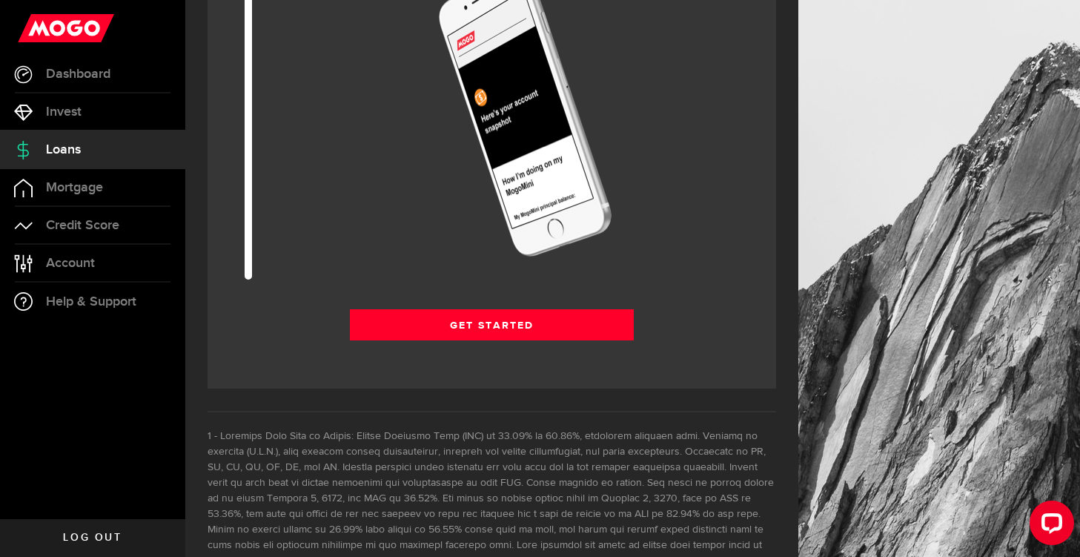
scroll to position [2153, 0]
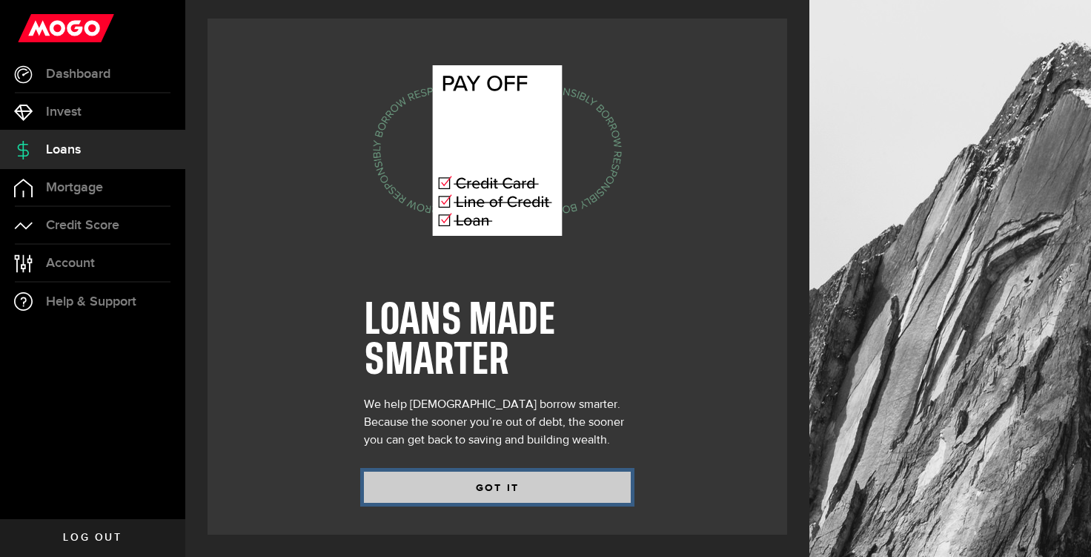
click at [564, 480] on button "GOT IT" at bounding box center [497, 486] width 267 height 31
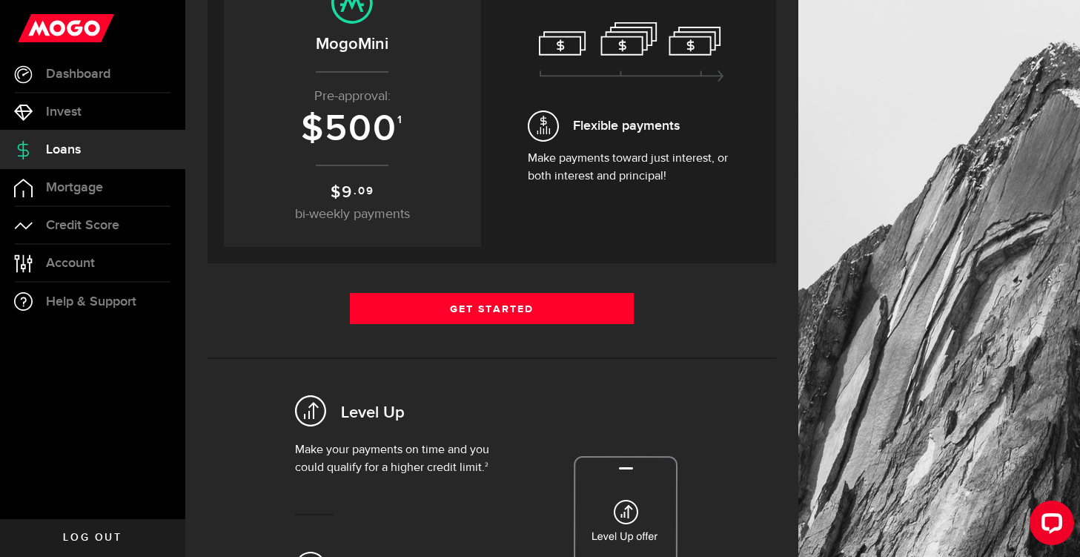
scroll to position [219, 0]
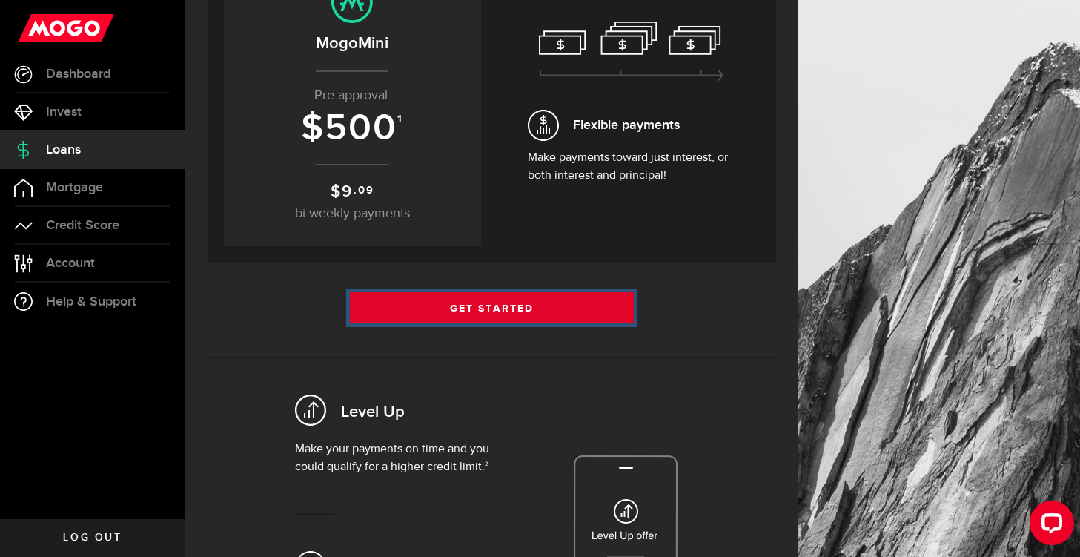
click at [526, 316] on link "Get Started" at bounding box center [492, 307] width 285 height 31
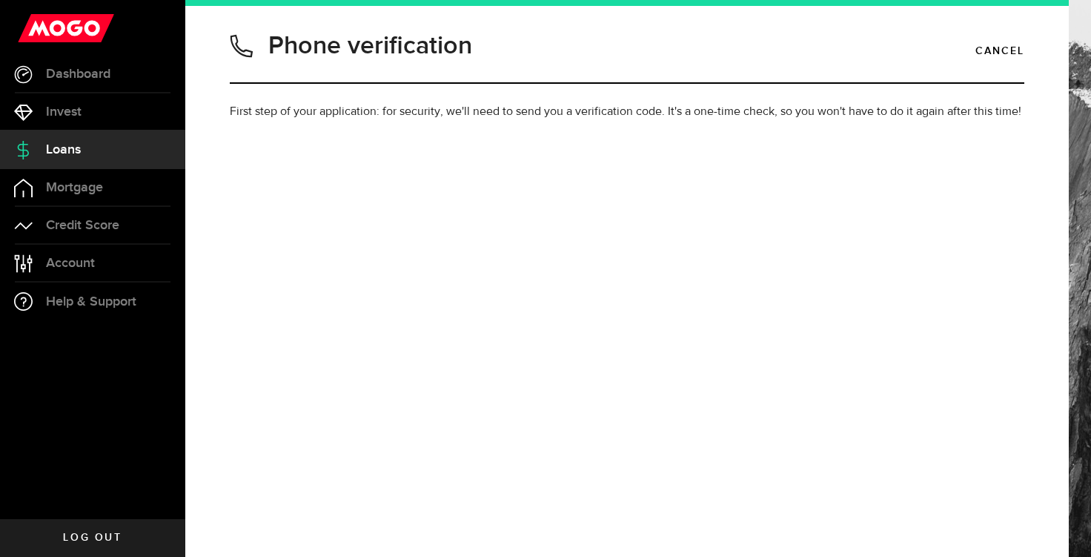
type input "9055412998"
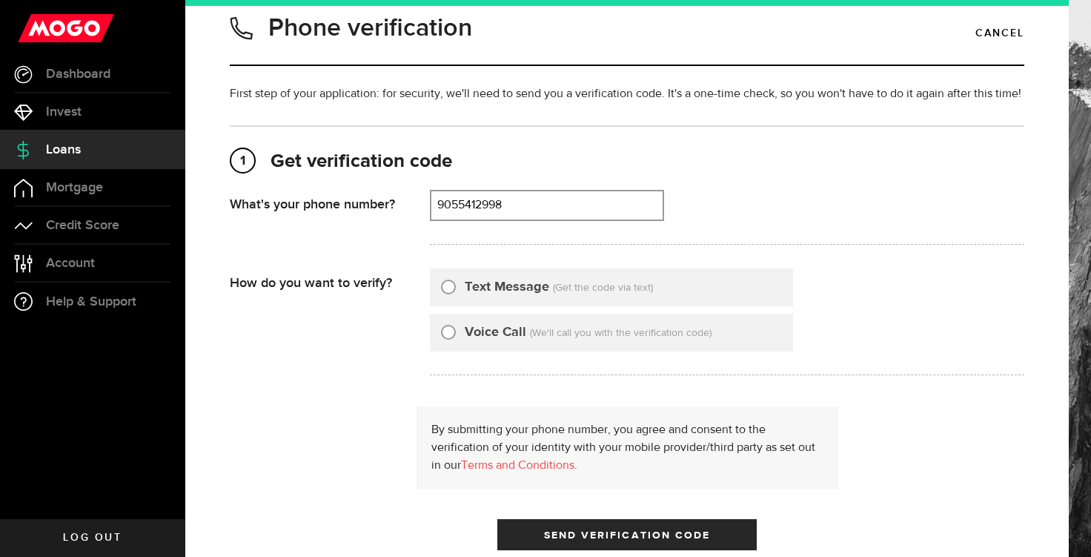
scroll to position [17, 0]
click at [485, 298] on label "Text Message" at bounding box center [507, 288] width 84 height 20
click at [456, 293] on input "Text Message" at bounding box center [448, 285] width 15 height 15
radio input "true"
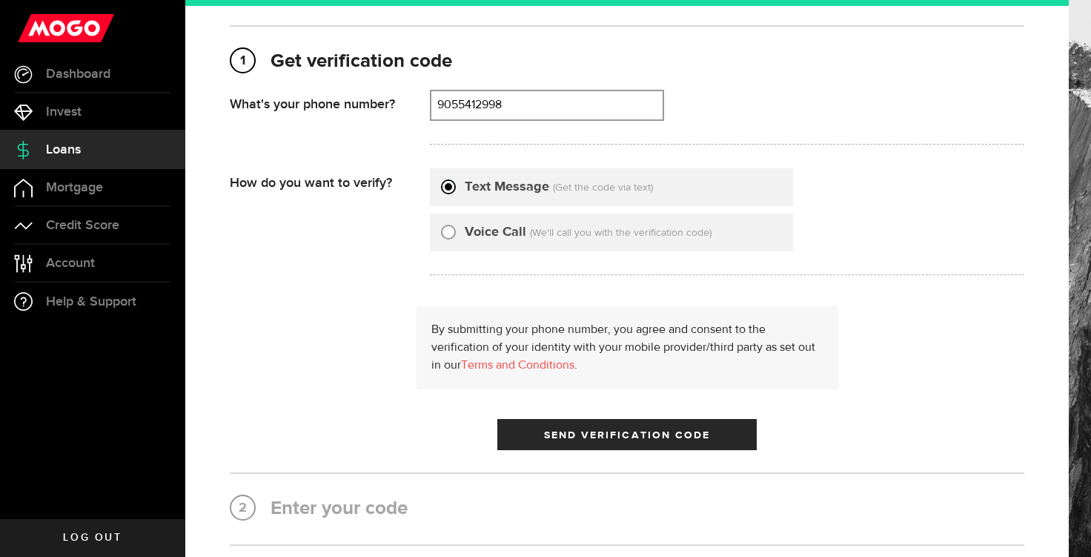
scroll to position [119, 0]
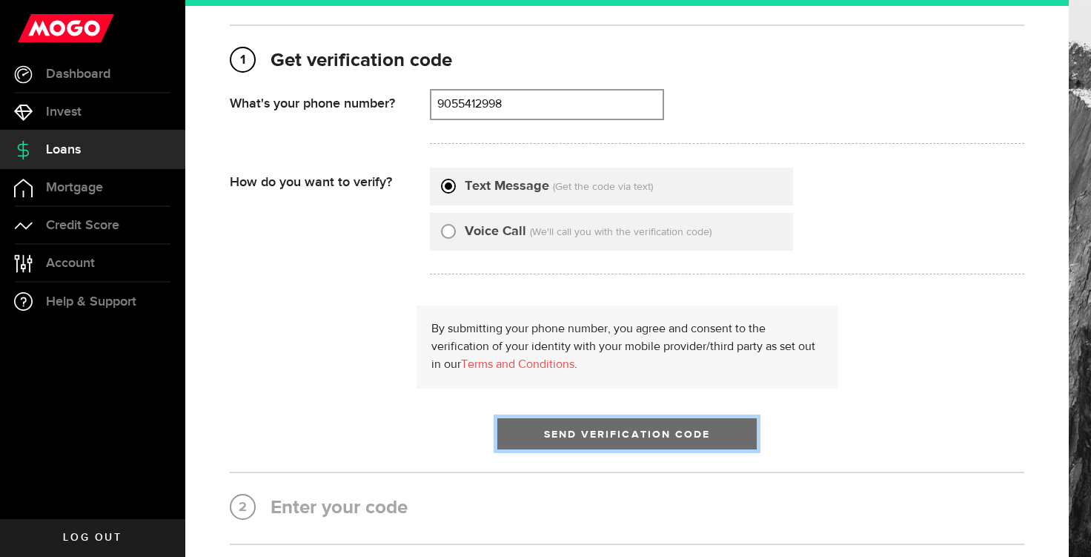
click at [587, 440] on span "Send Verification Code" at bounding box center [627, 434] width 167 height 10
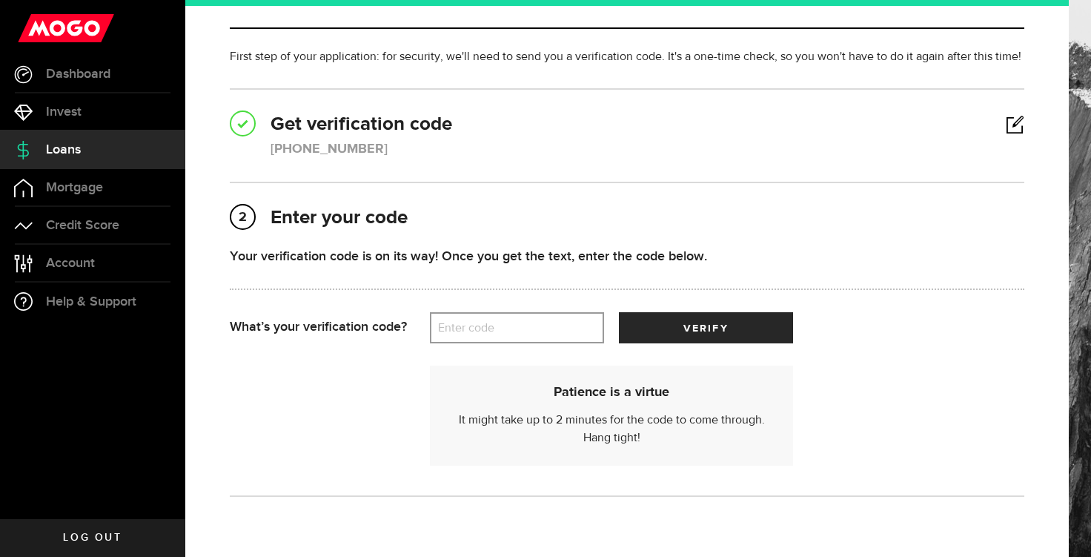
scroll to position [59, 0]
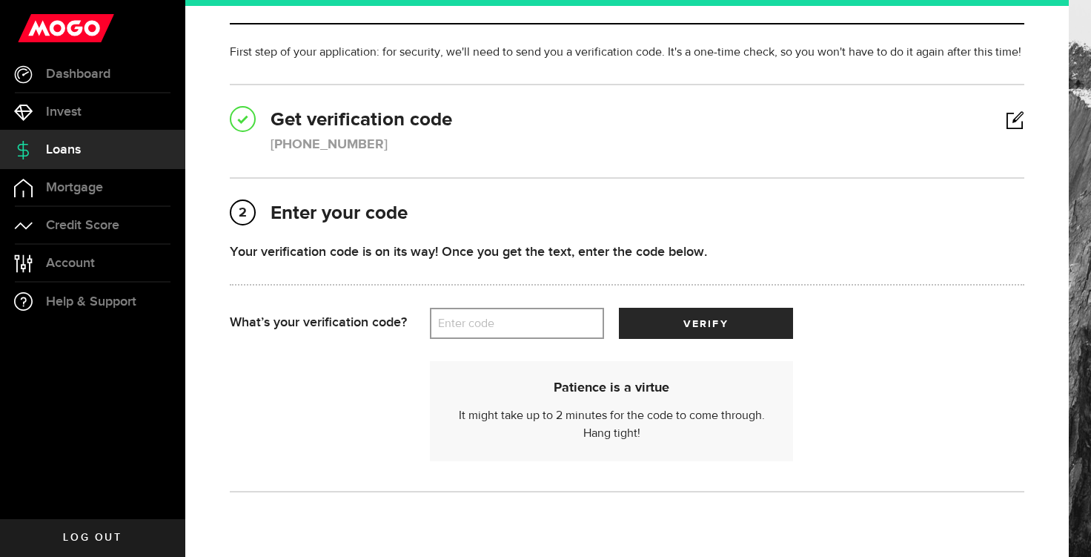
click at [476, 339] on label "Enter code" at bounding box center [517, 323] width 174 height 30
click at [476, 339] on input "Enter code" at bounding box center [517, 323] width 174 height 31
type input "7"
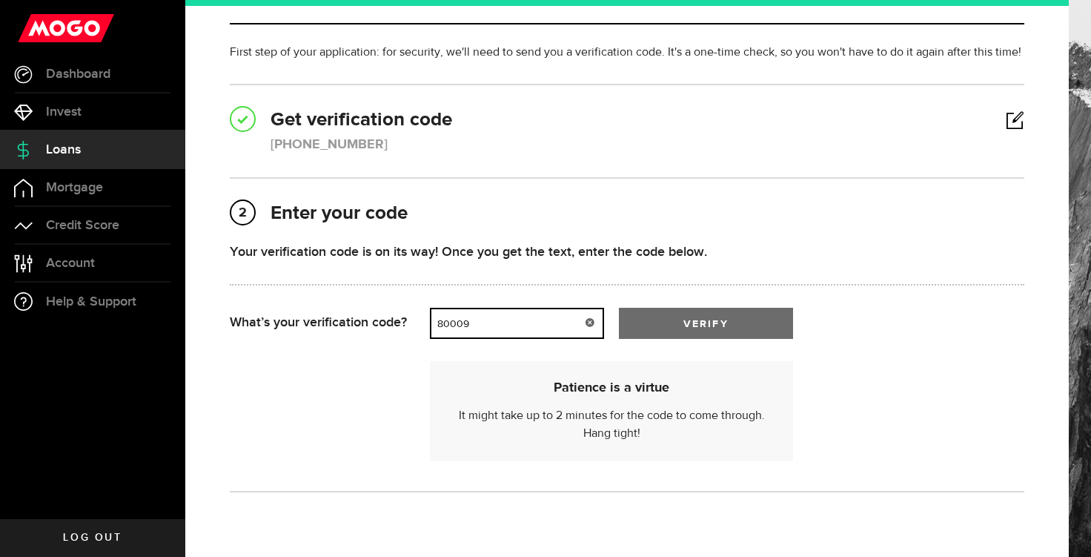
type input "80009"
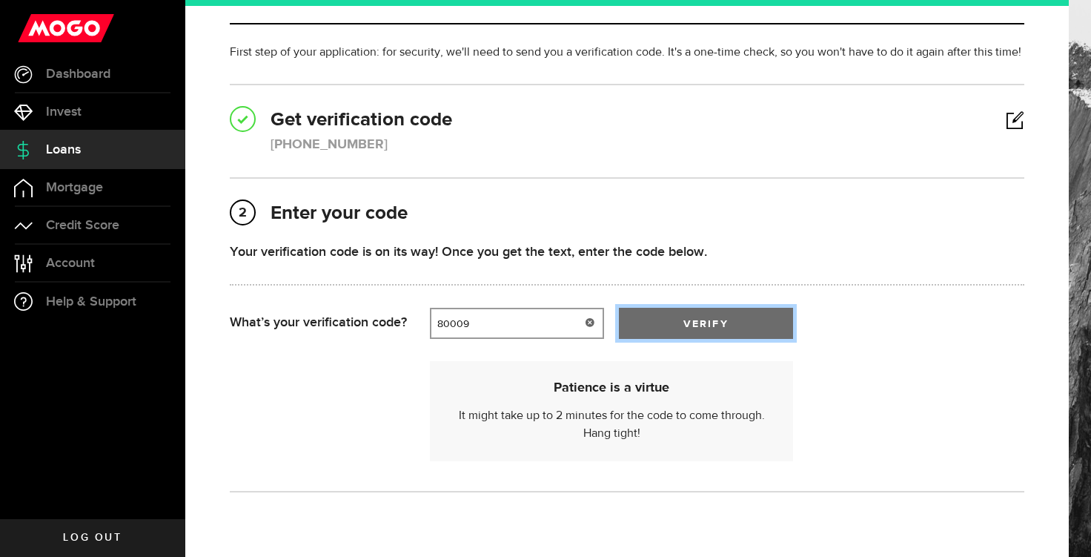
click at [661, 339] on button "verify" at bounding box center [706, 323] width 174 height 31
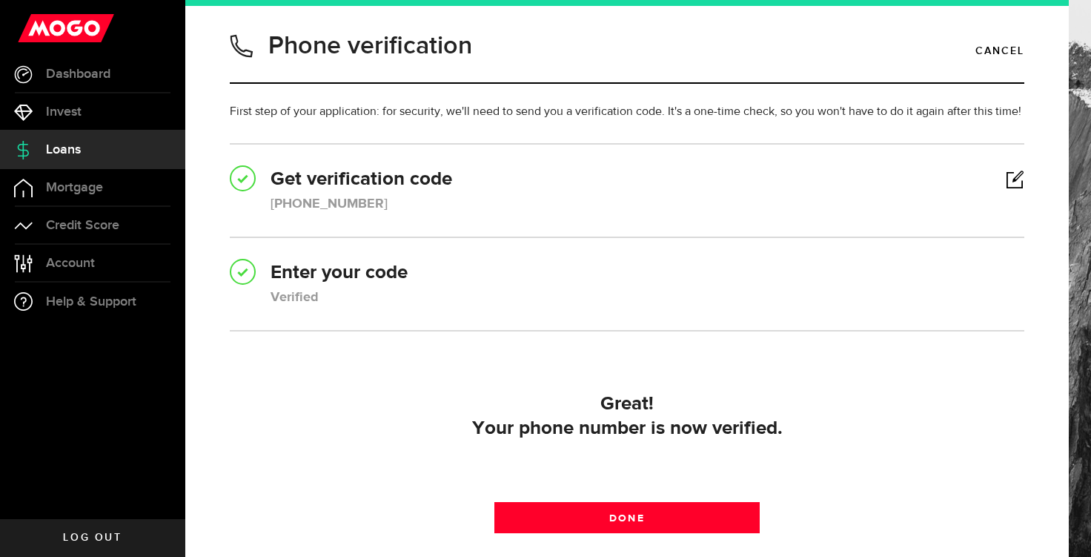
scroll to position [147, 0]
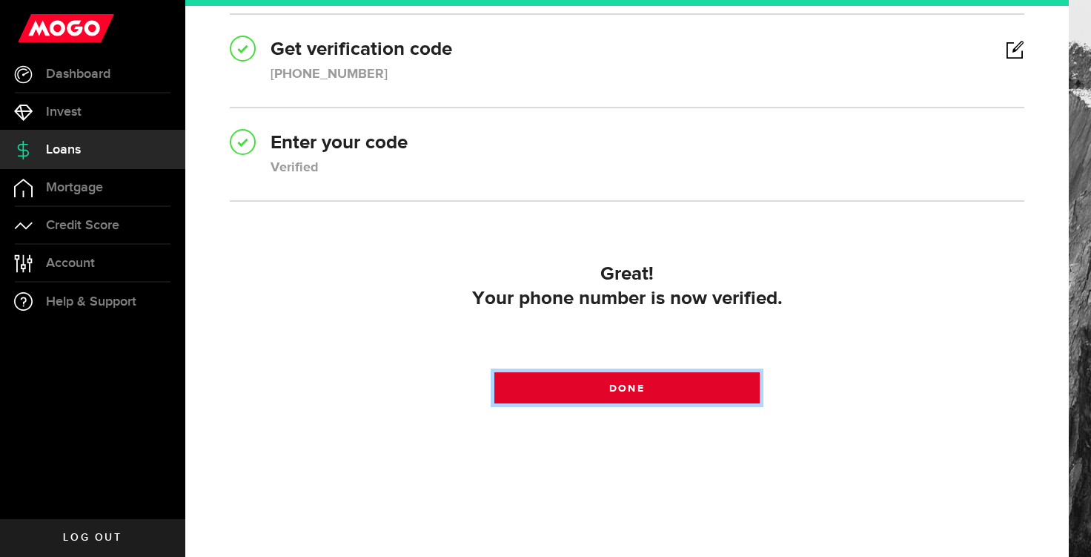
click at [643, 388] on link "Done" at bounding box center [626, 387] width 265 height 31
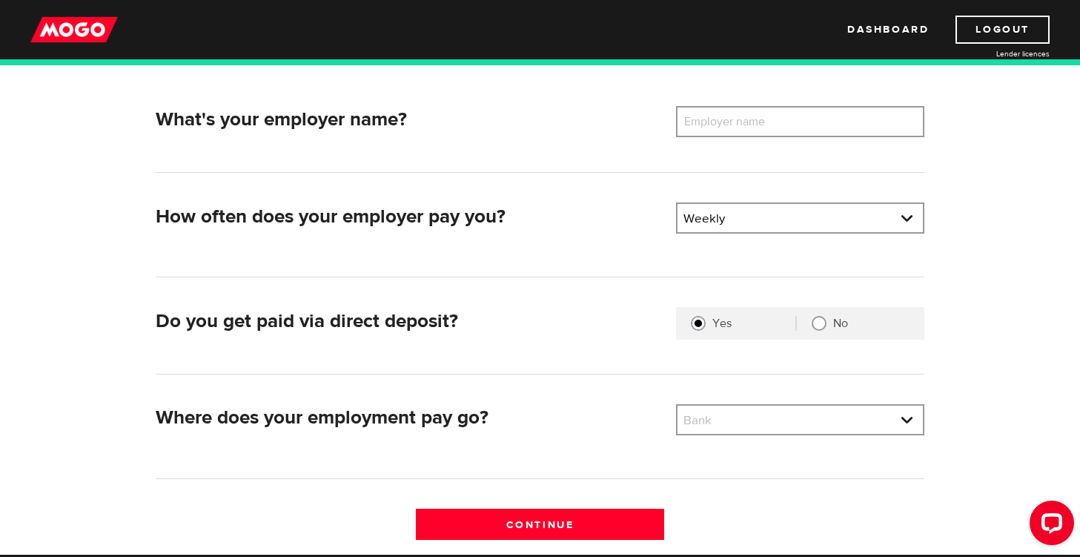
scroll to position [212, 0]
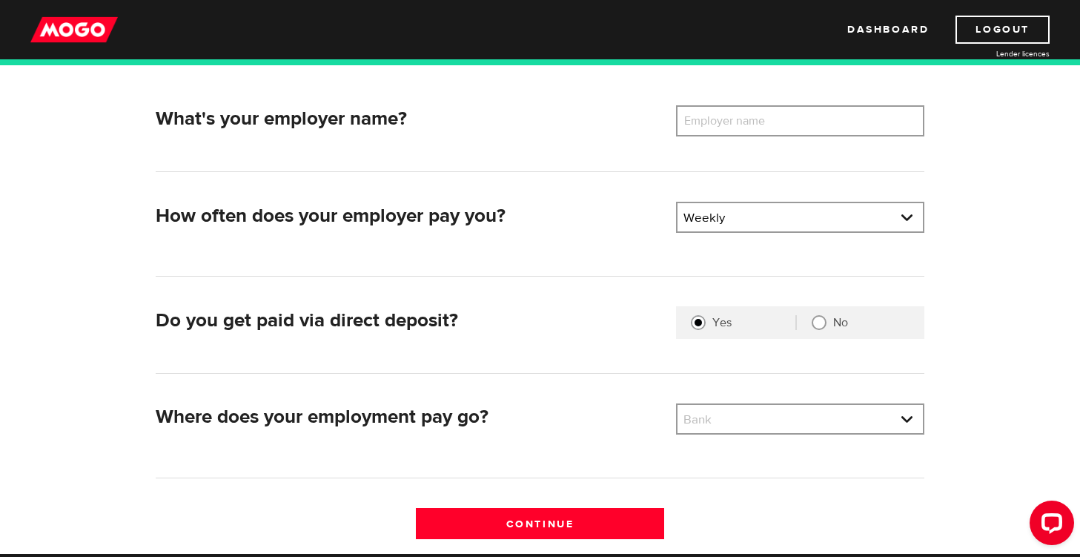
click at [723, 123] on label "Employer name" at bounding box center [735, 120] width 119 height 31
click at [723, 123] on input "Employer name" at bounding box center [800, 120] width 248 height 31
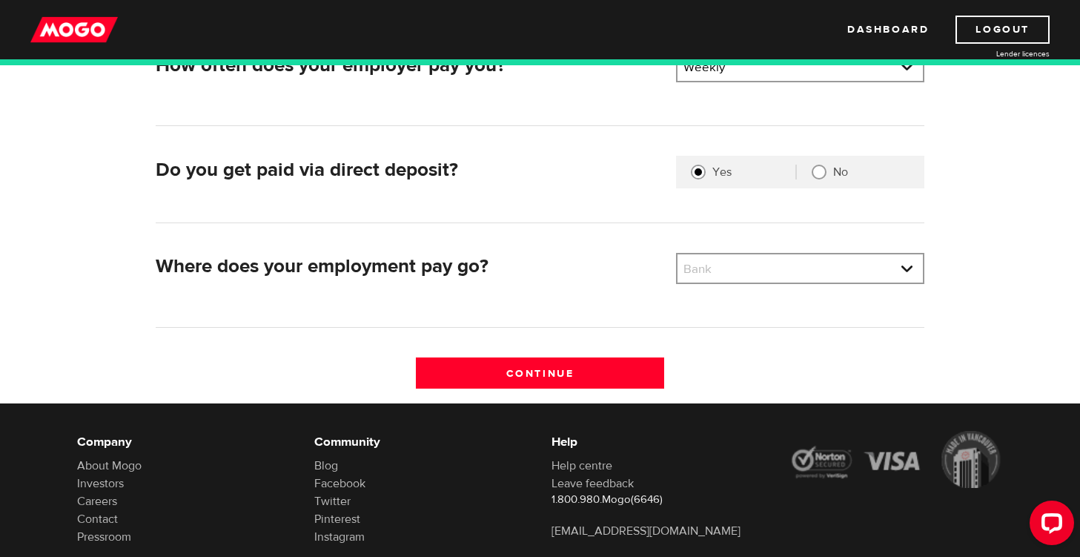
scroll to position [363, 0]
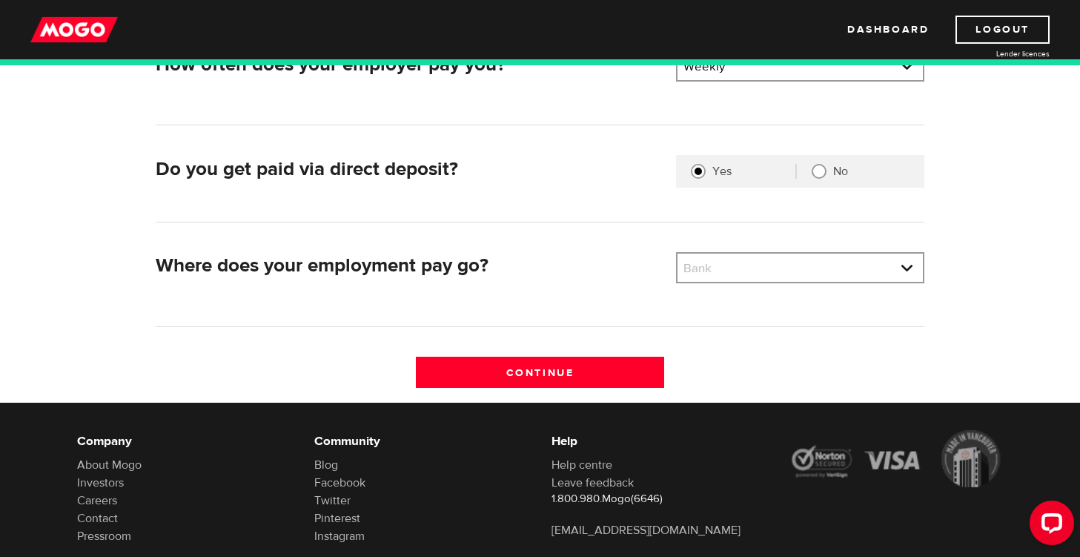
type input "Matt Carey Hockey Ltd"
click at [810, 175] on div "No" at bounding box center [853, 171] width 113 height 15
click at [813, 173] on input "No" at bounding box center [819, 171] width 15 height 15
radio input "true"
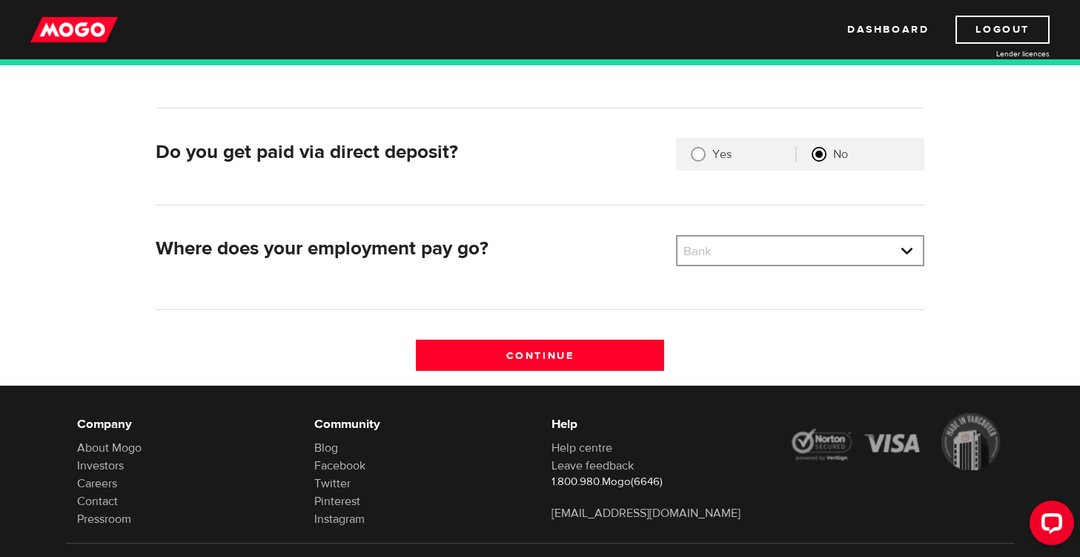
scroll to position [355, 0]
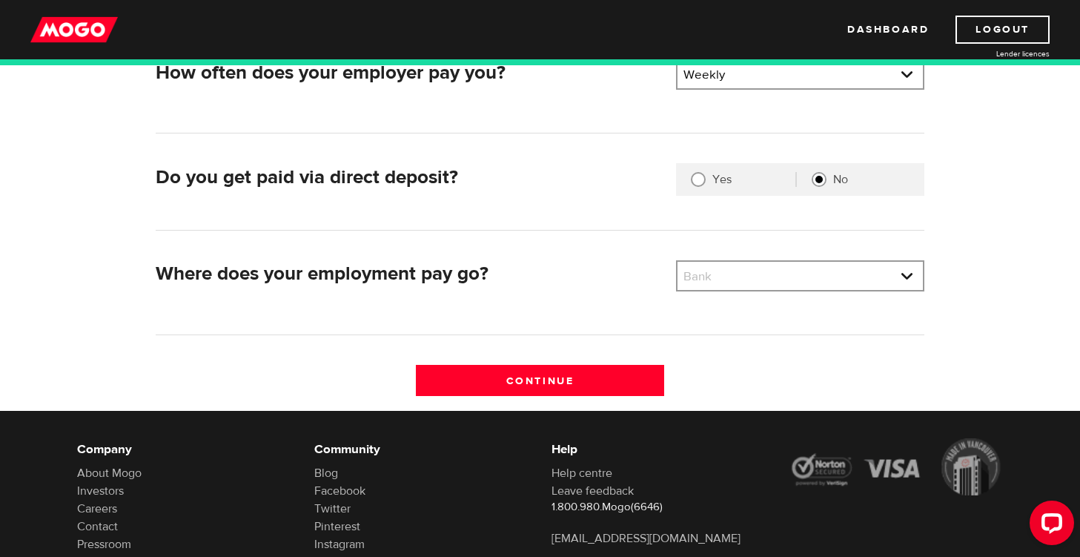
click at [756, 247] on div "What's your employer name? Employer name Please enter your employer's name Matt…" at bounding box center [540, 186] width 791 height 448
click at [757, 277] on link at bounding box center [799, 276] width 245 height 28
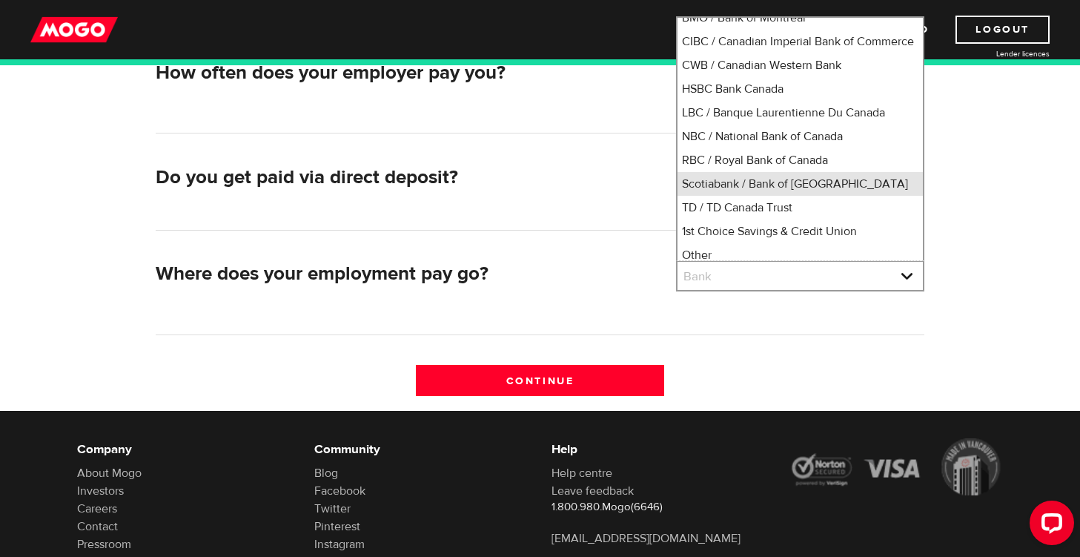
scroll to position [36, 0]
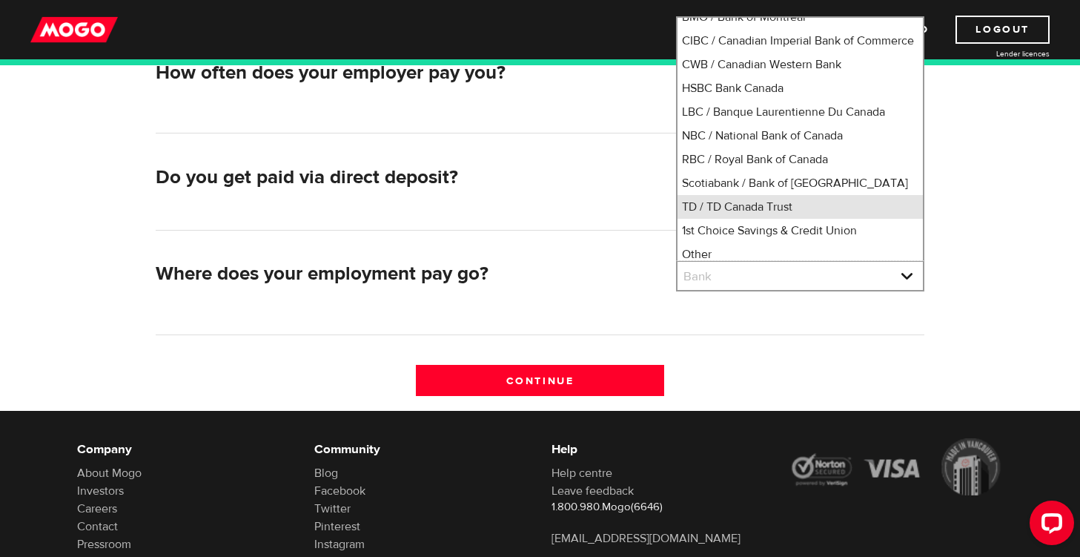
click at [754, 219] on li "TD / TD Canada Trust" at bounding box center [799, 207] width 245 height 24
select select "9"
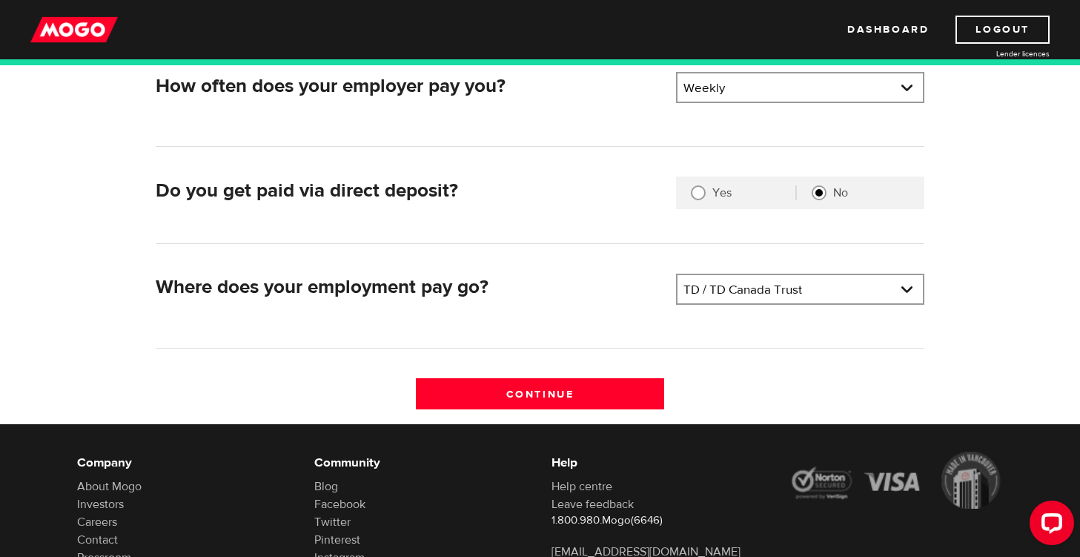
scroll to position [354, 0]
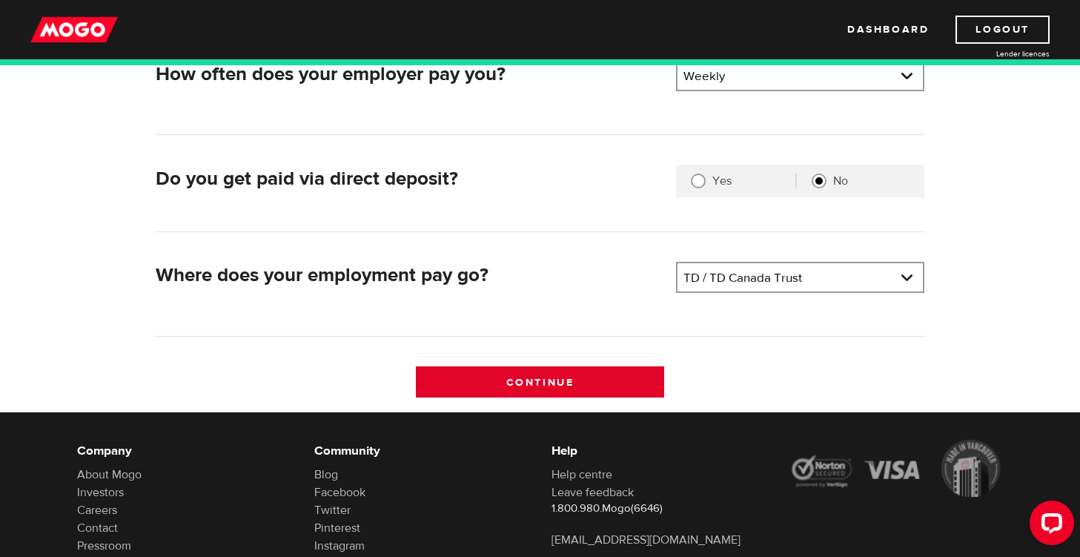
click at [531, 376] on input "Continue" at bounding box center [540, 381] width 248 height 31
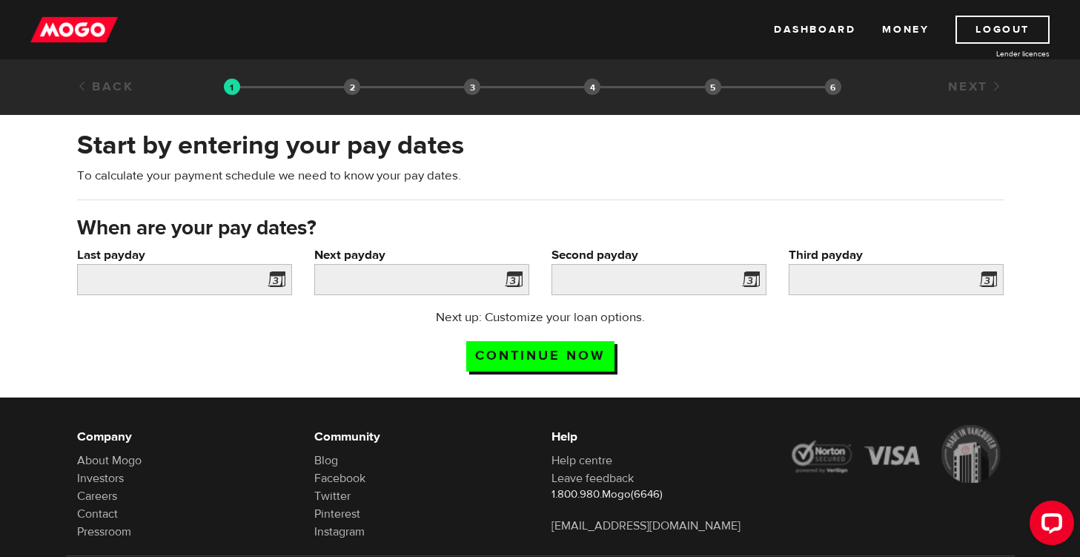
click at [275, 273] on span at bounding box center [273, 282] width 22 height 24
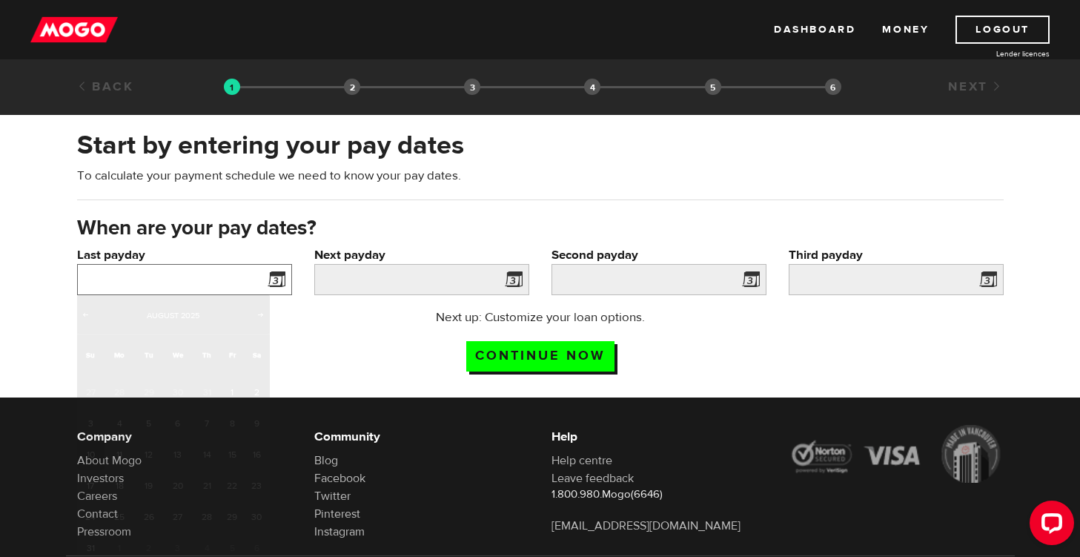
click at [239, 282] on input "Last payday" at bounding box center [184, 279] width 215 height 31
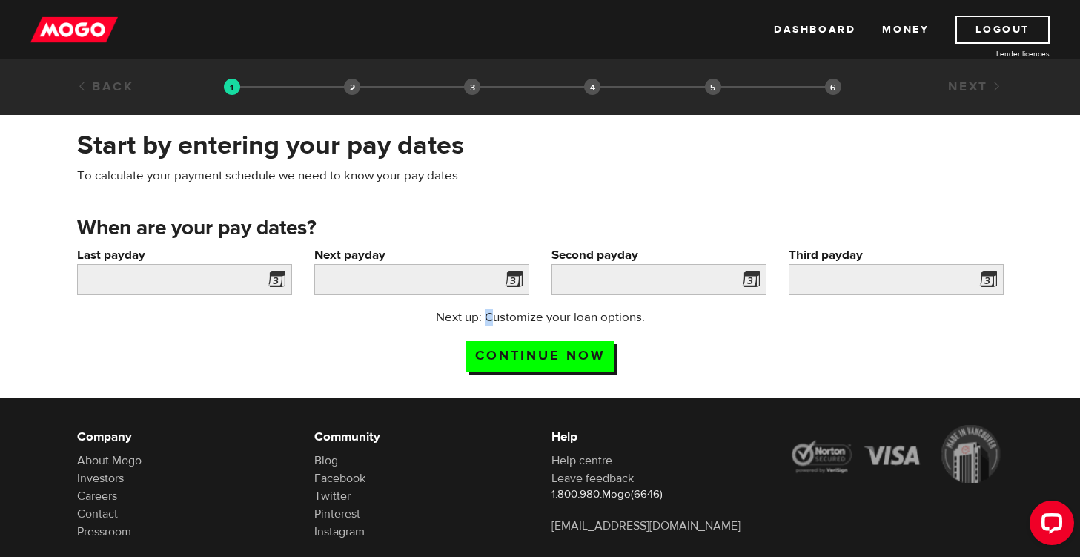
drag, startPoint x: 487, startPoint y: 319, endPoint x: 495, endPoint y: 319, distance: 8.2
click at [495, 319] on p "Next up: Customize your loan options." at bounding box center [540, 317] width 294 height 18
click at [239, 268] on input "Last payday" at bounding box center [184, 279] width 215 height 31
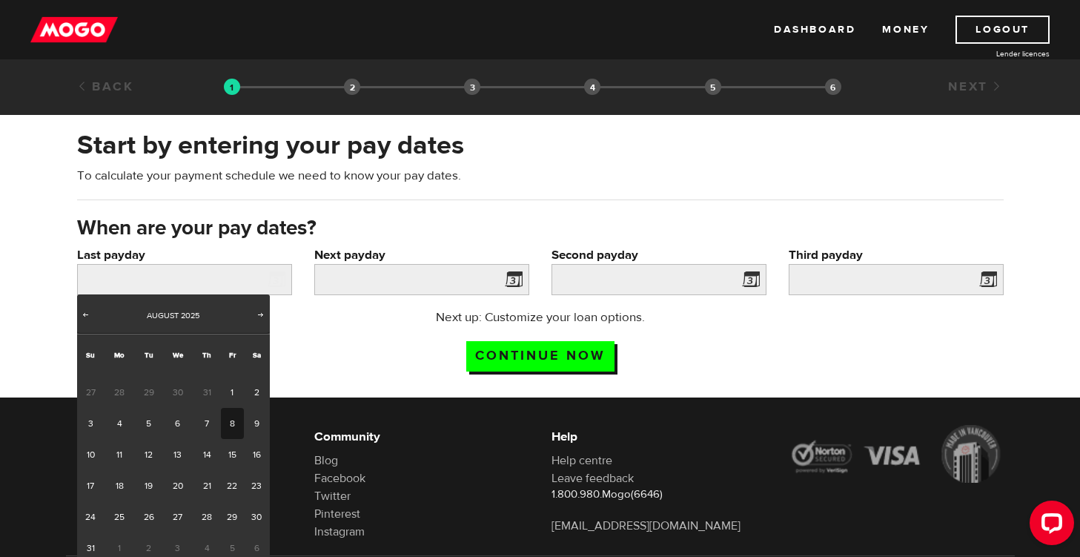
click at [232, 434] on link "8" at bounding box center [232, 423] width 23 height 31
type input "2025/08/08"
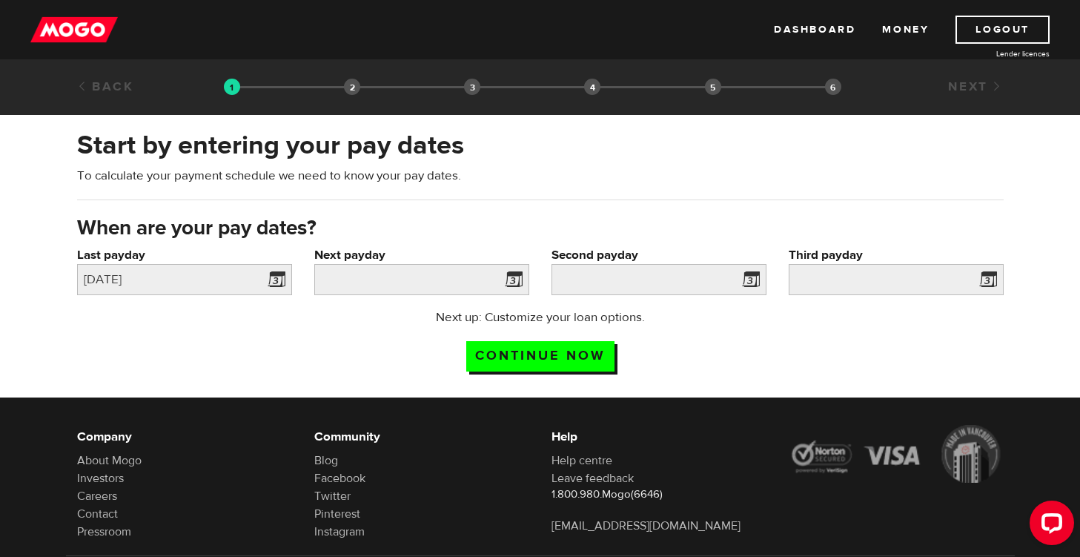
scroll to position [1, 0]
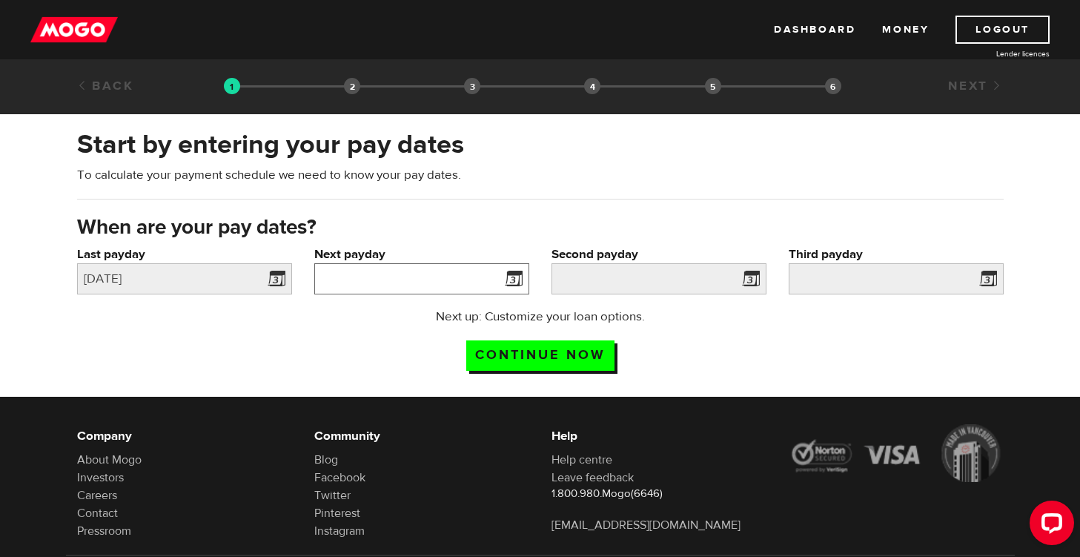
click at [467, 281] on input "Next payday" at bounding box center [421, 278] width 215 height 31
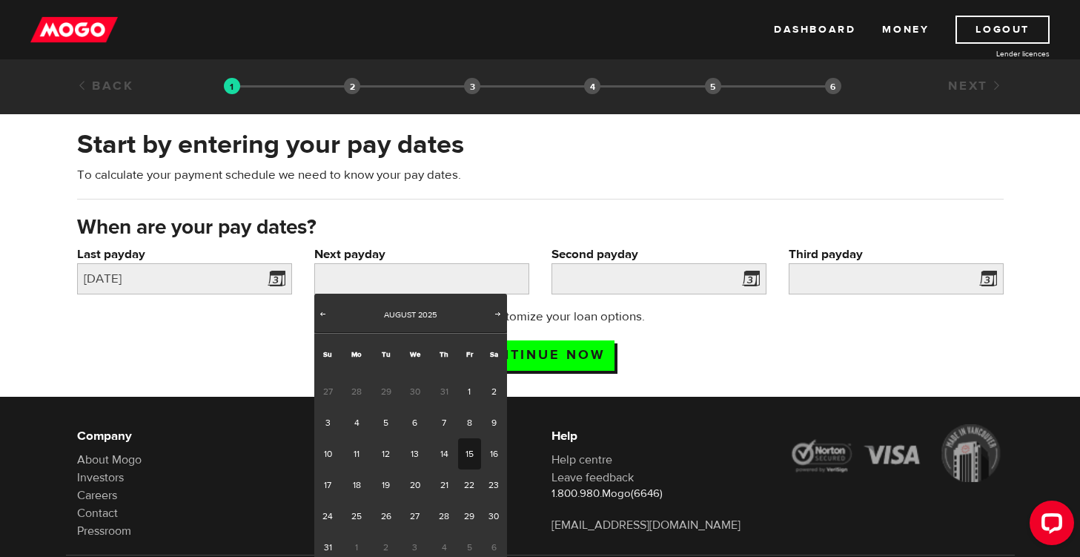
click at [463, 457] on link "15" at bounding box center [469, 453] width 23 height 31
type input "2025/08/15"
type input "2025/8/22"
type input "2025/8/29"
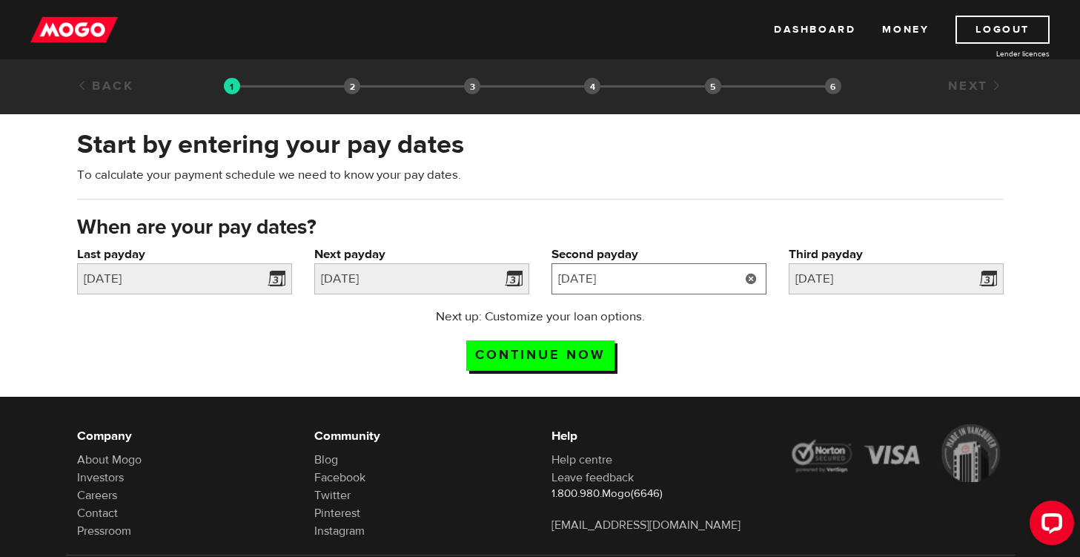
click at [723, 273] on input "2025/8/22" at bounding box center [658, 278] width 215 height 31
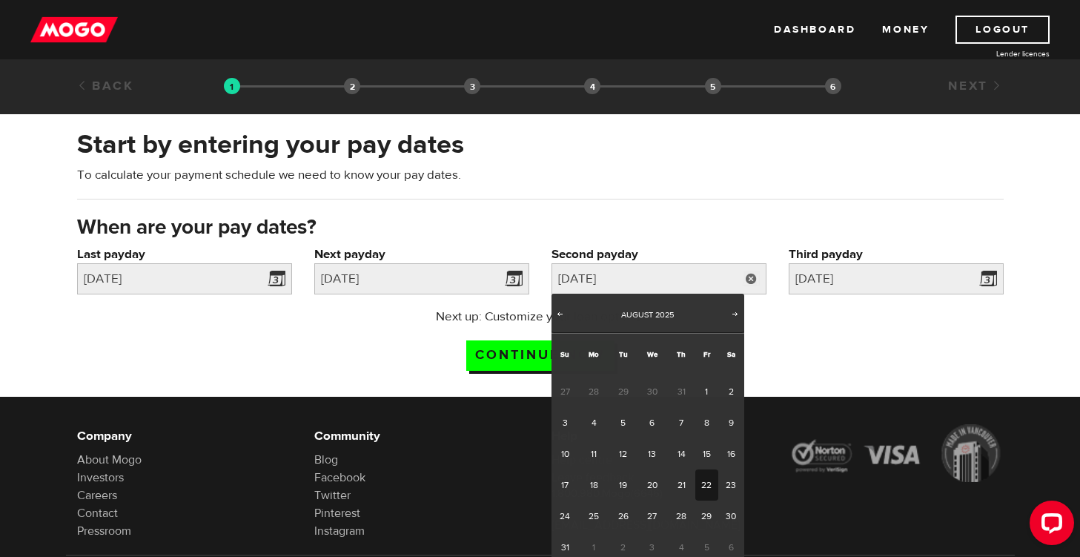
click at [667, 207] on div "Start by entering your pay dates To calculate your payment schedule we need to …" at bounding box center [540, 170] width 949 height 87
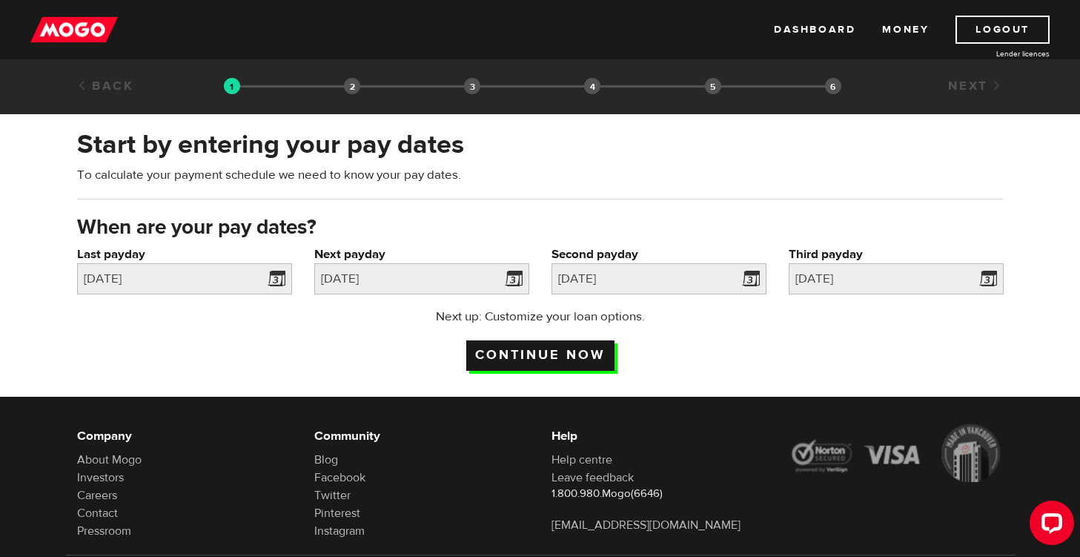
click at [540, 358] on input "Continue now" at bounding box center [540, 355] width 148 height 30
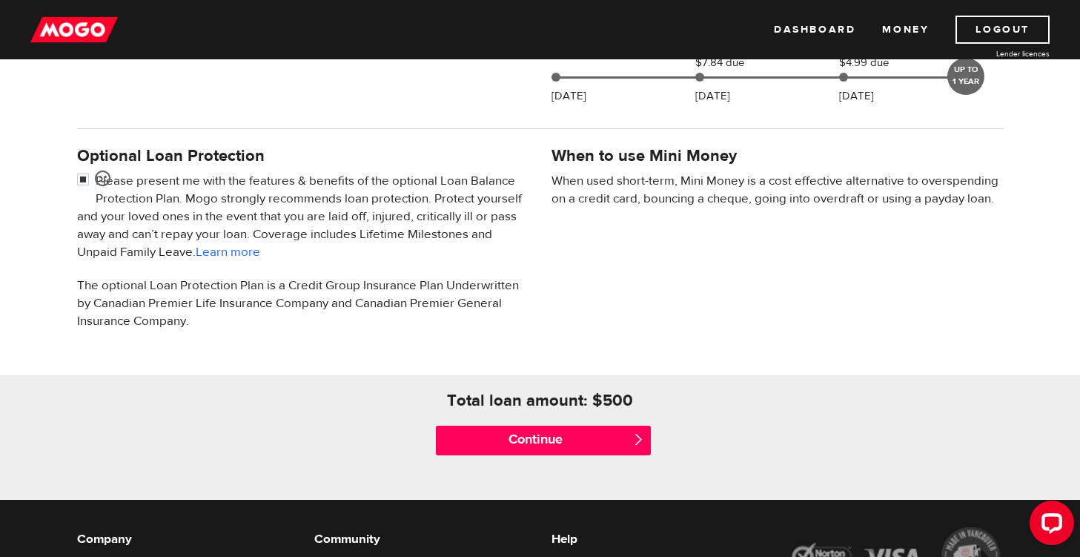
scroll to position [428, 0]
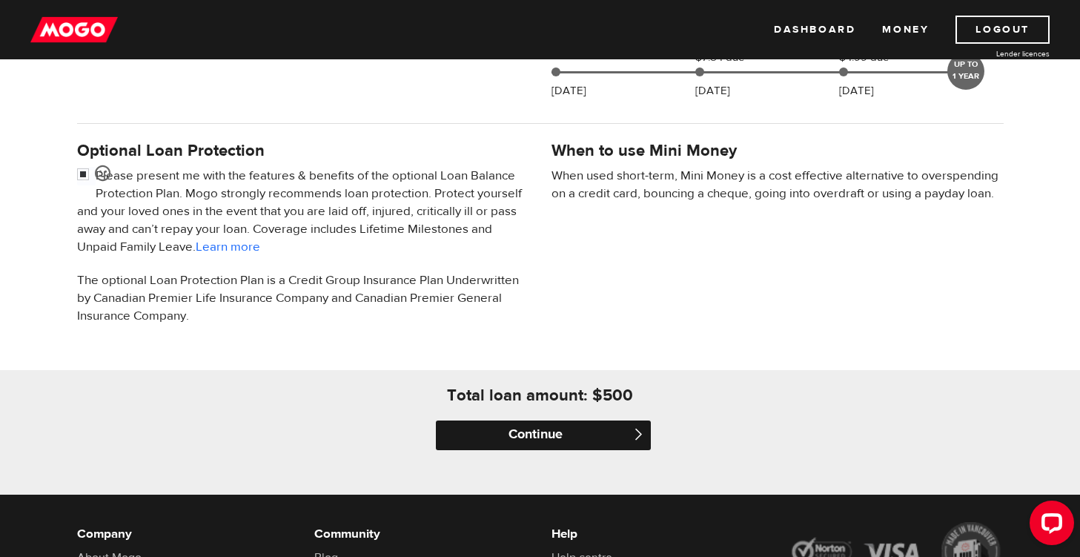
click at [500, 434] on input "Continue" at bounding box center [543, 435] width 215 height 30
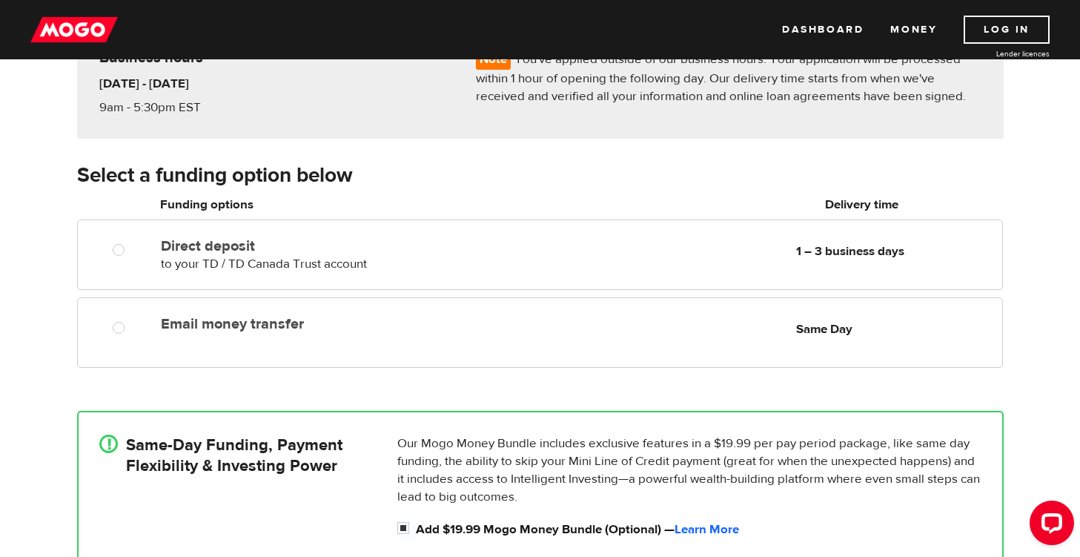
scroll to position [156, 0]
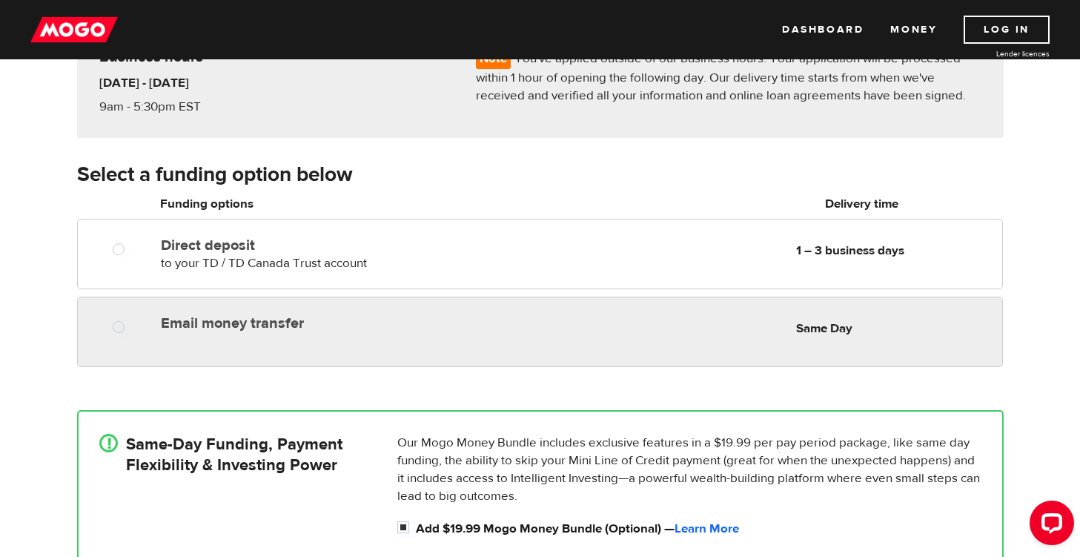
radio input "true"
click at [637, 331] on div "Email money transfer Delivery in Same Day Same Day" at bounding box center [578, 322] width 846 height 29
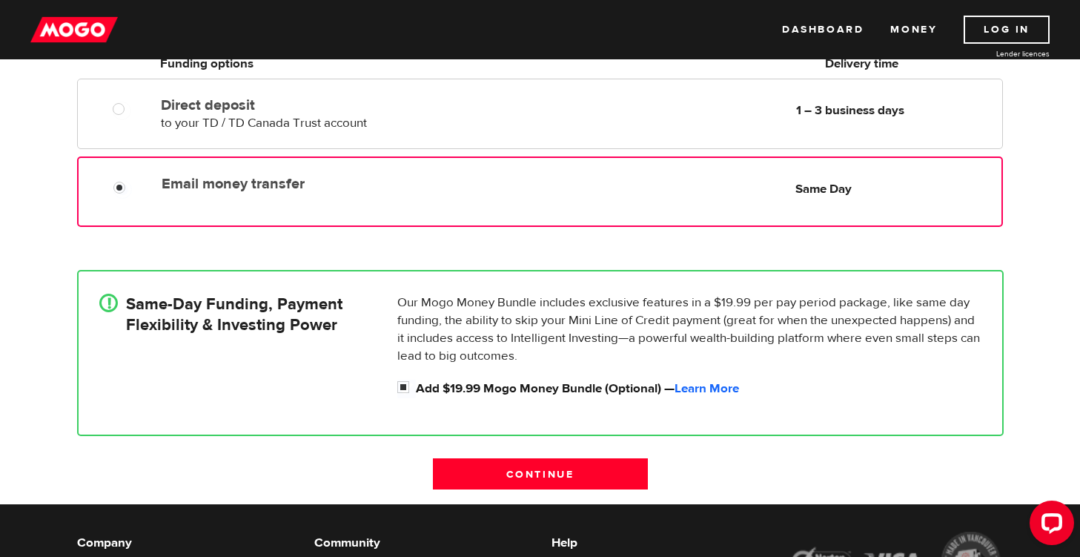
scroll to position [297, 0]
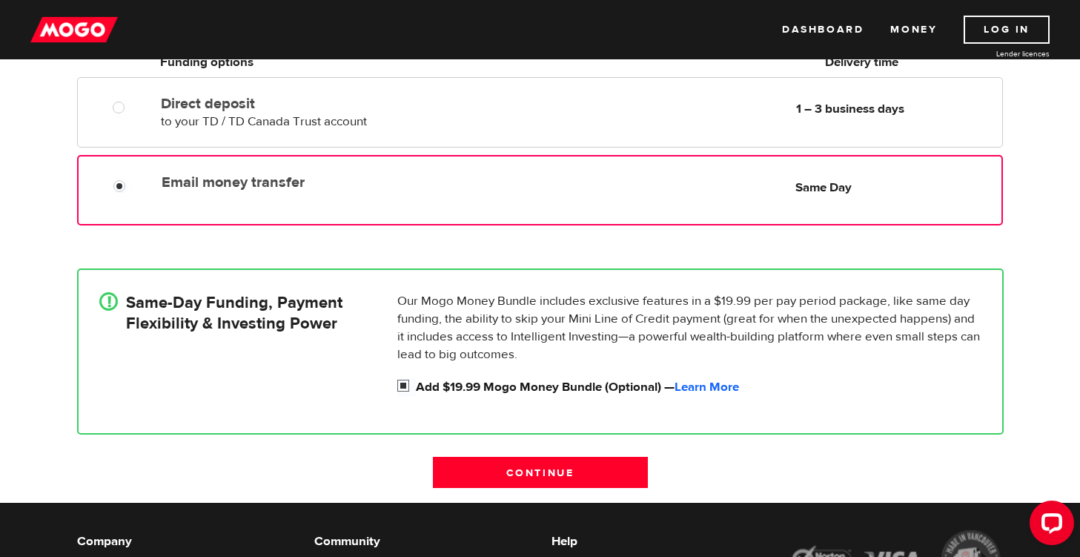
click at [403, 384] on input "Add $19.99 Mogo Money Bundle (Optional) — Learn More" at bounding box center [406, 387] width 19 height 19
checkbox input "false"
radio input "false"
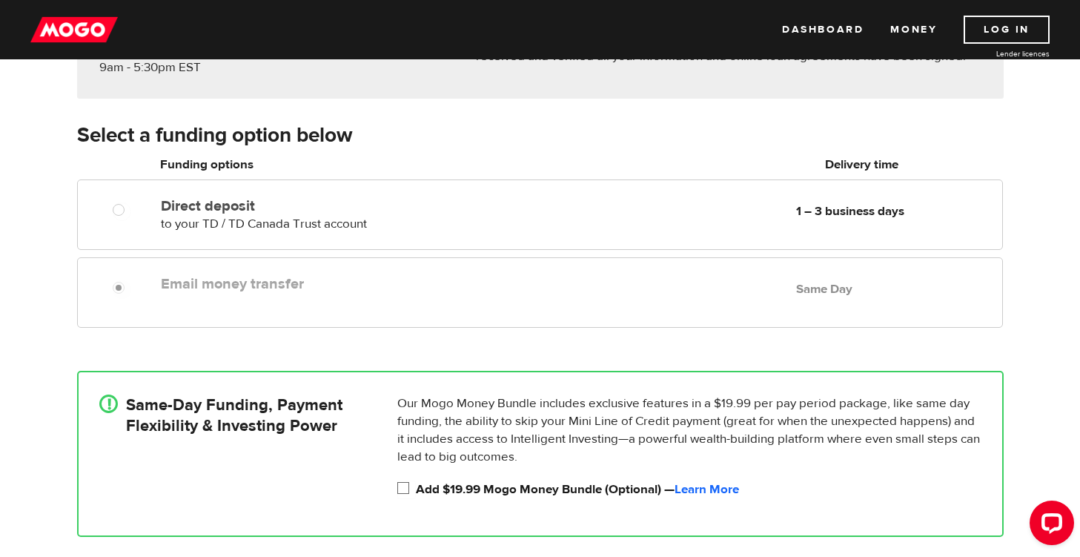
scroll to position [483, 0]
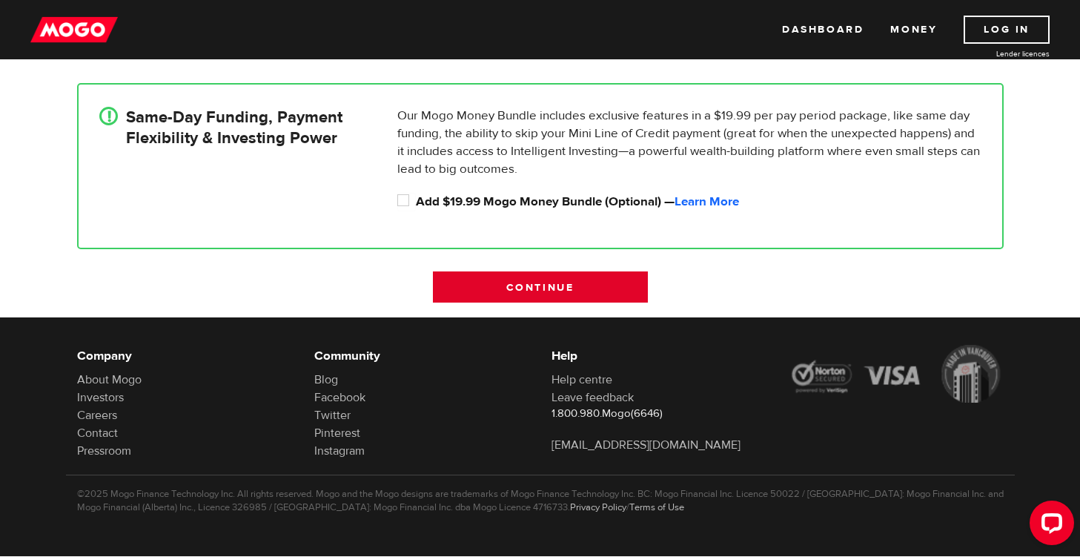
click at [550, 285] on input "Continue" at bounding box center [540, 286] width 215 height 31
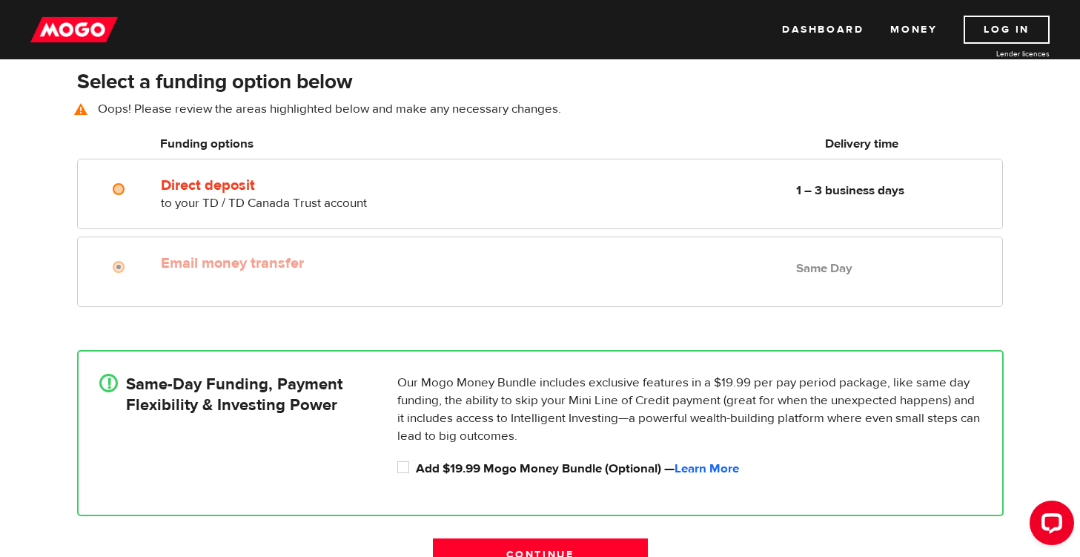
scroll to position [205, 0]
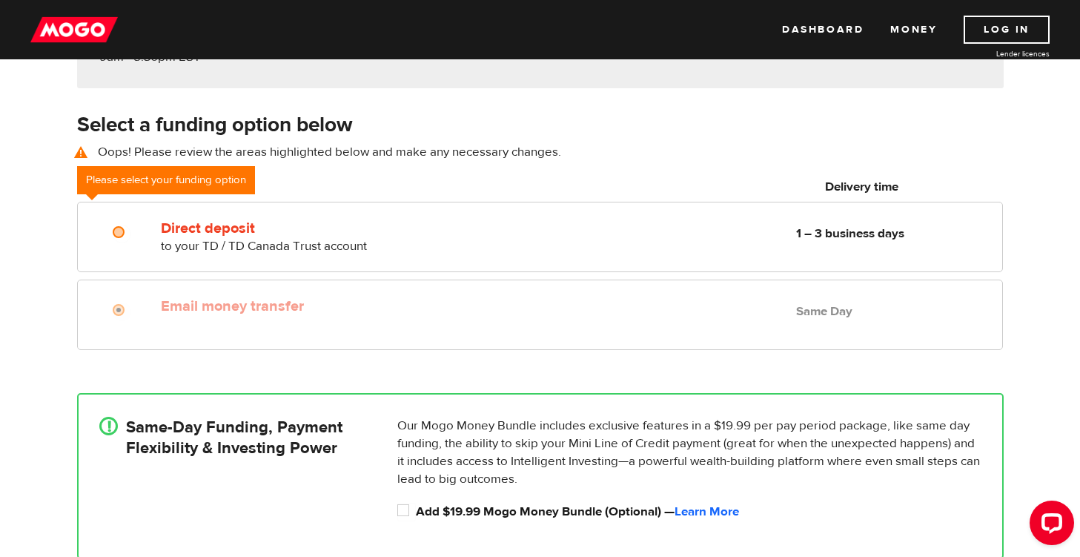
click at [579, 288] on div "Email money transfer Delivery in Same Day Same Day" at bounding box center [539, 314] width 925 height 70
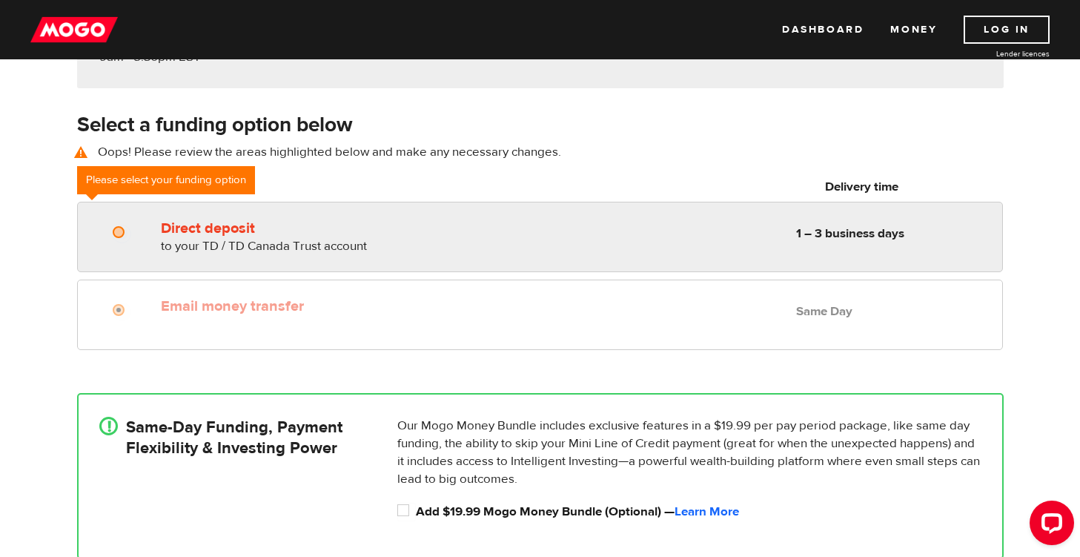
radio input "true"
click at [667, 245] on div "Direct deposit to your TD / TD Canada Trust account Delivery in 1 – 3 business …" at bounding box center [578, 234] width 846 height 42
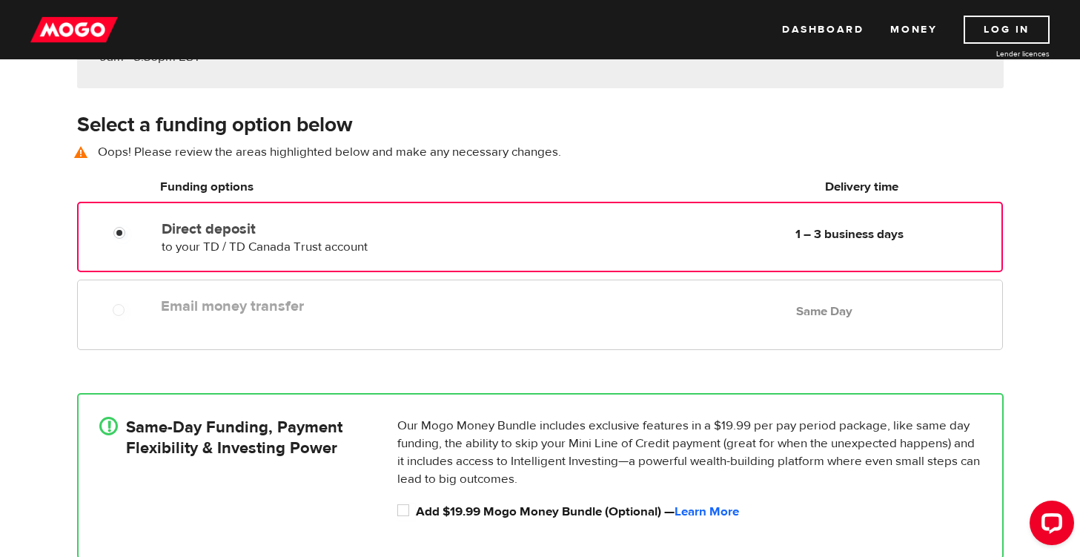
click at [643, 305] on div "Email money transfer Delivery in Same Day Same Day" at bounding box center [578, 305] width 846 height 29
click at [268, 334] on div "Email money transfer Delivery in Same Day Same Day" at bounding box center [539, 314] width 925 height 70
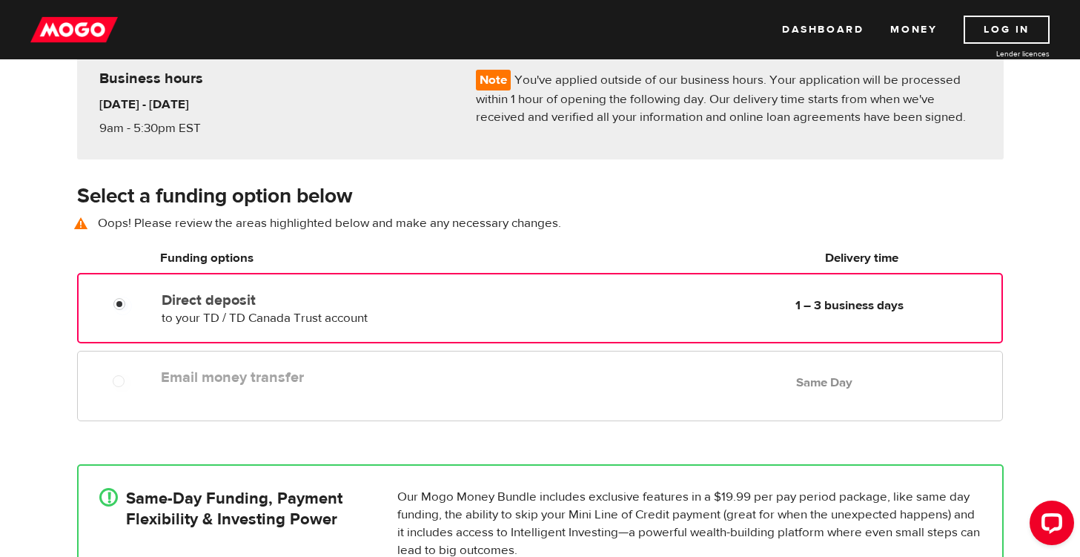
scroll to position [133, 0]
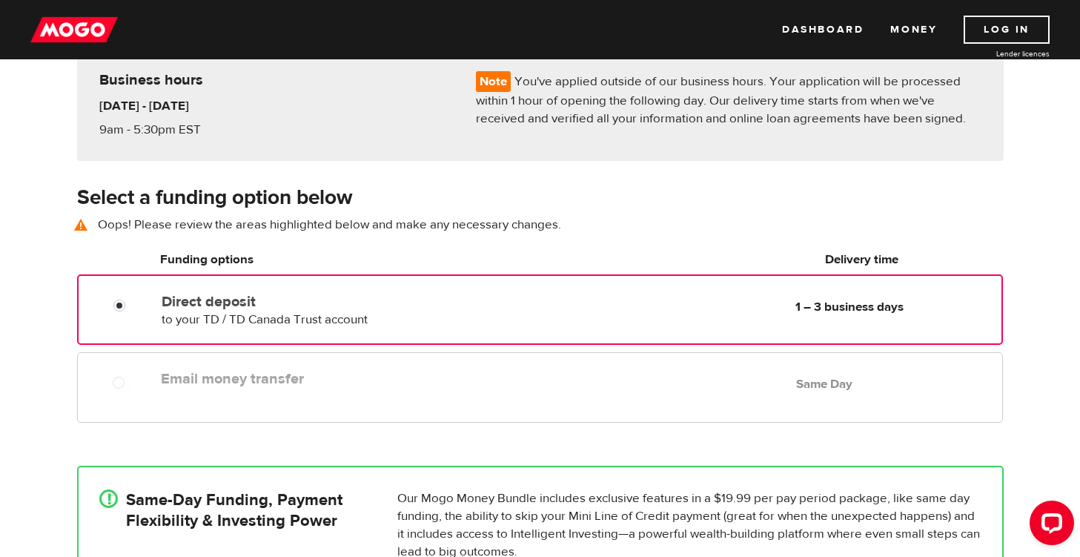
click at [488, 359] on div "Email money transfer Delivery in Same Day Same Day" at bounding box center [539, 387] width 925 height 70
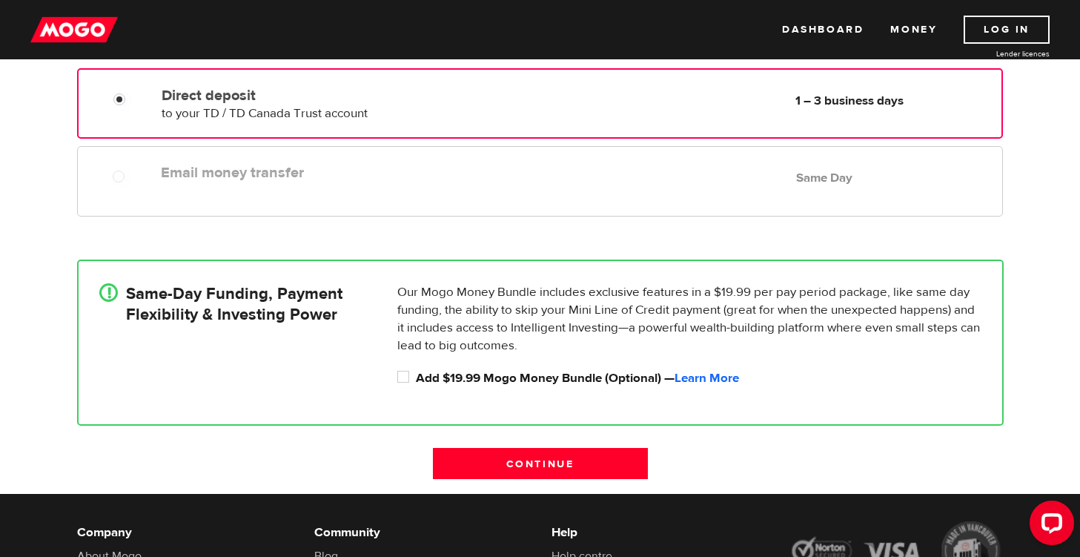
scroll to position [339, 0]
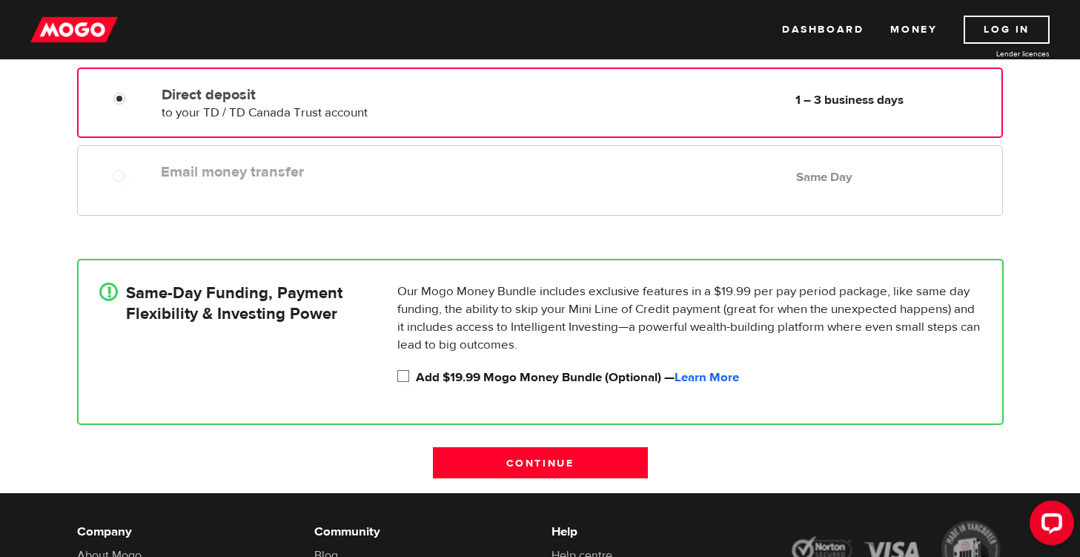
click at [407, 378] on input "Add $19.99 Mogo Money Bundle (Optional) — Learn More" at bounding box center [406, 377] width 19 height 19
checkbox input "true"
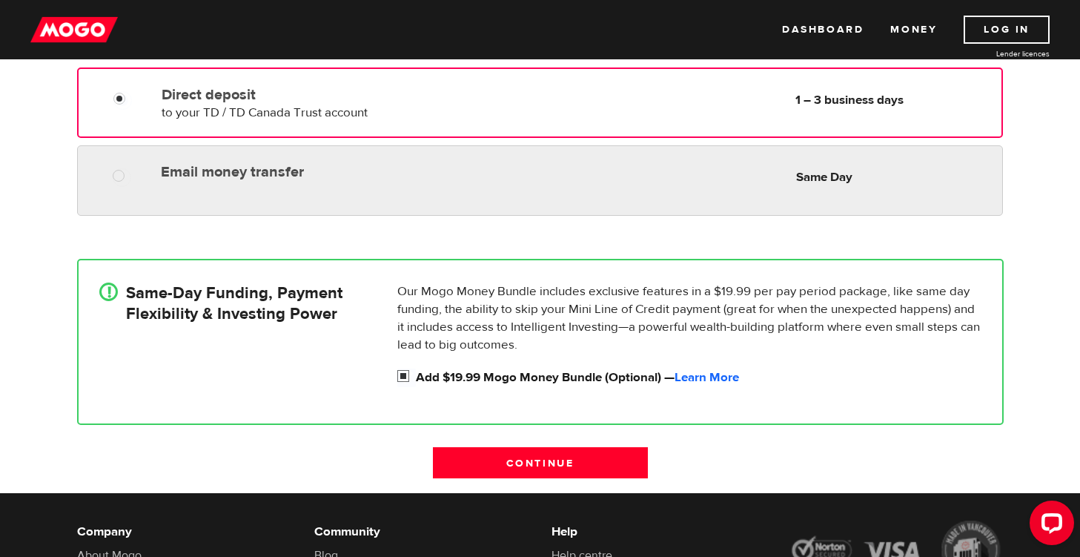
radio input "true"
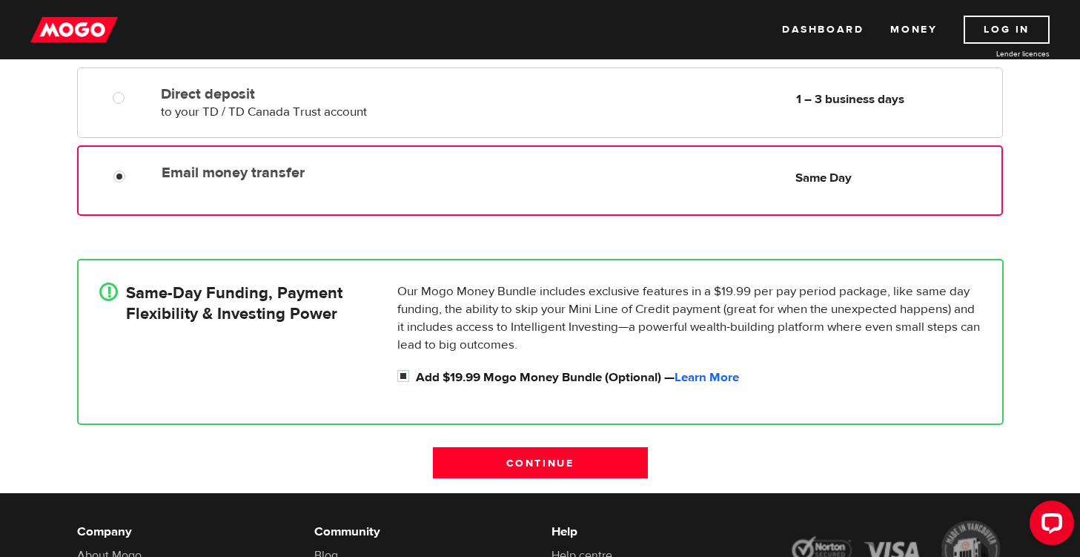
click at [265, 171] on label "Email money transfer" at bounding box center [332, 173] width 340 height 18
click at [132, 171] on input "Email money transfer" at bounding box center [122, 178] width 19 height 19
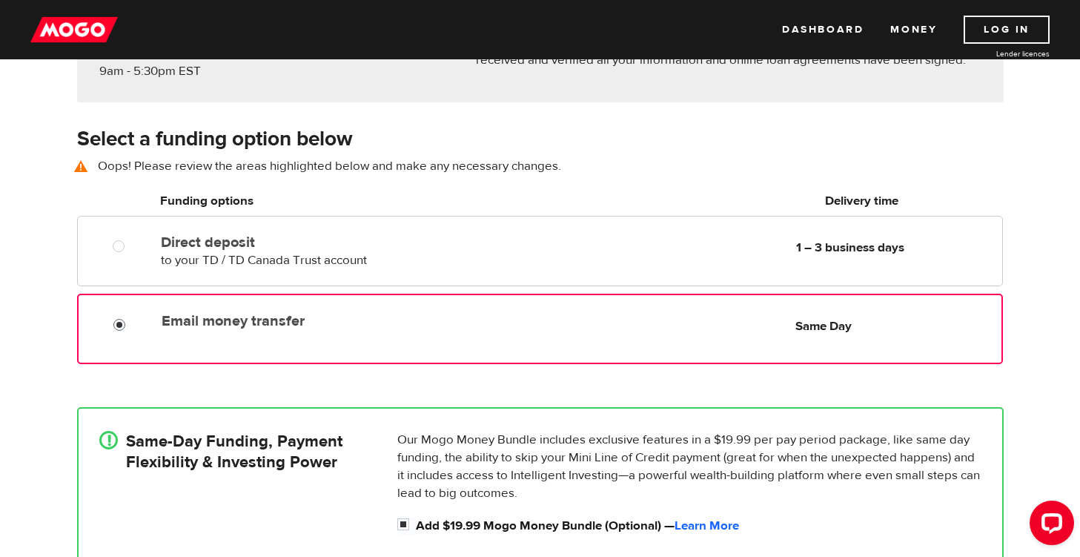
scroll to position [190, 0]
click at [377, 331] on div "Email money transfer Delivery in Same Day Same Day" at bounding box center [578, 321] width 845 height 29
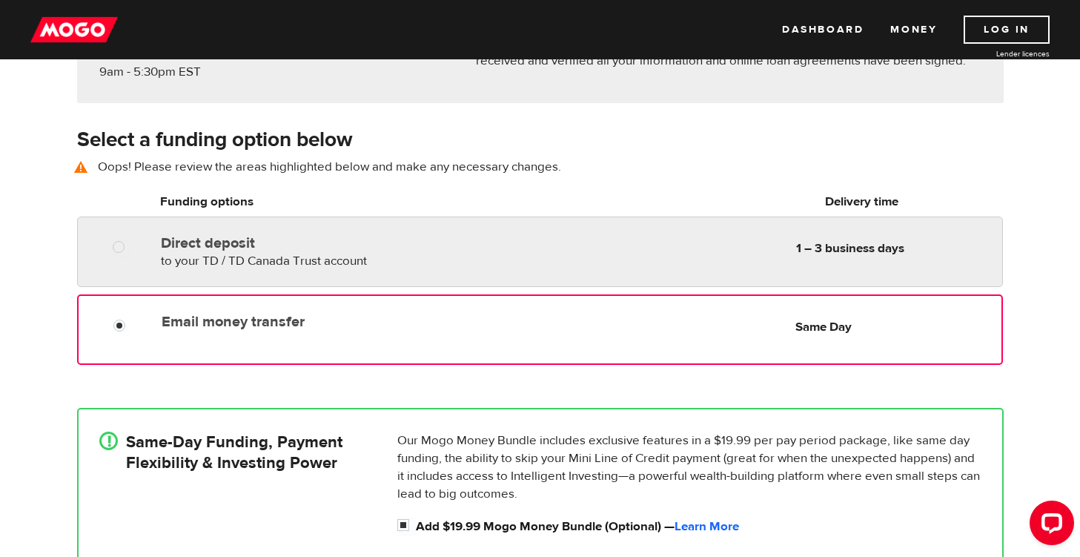
radio input "true"
click at [401, 272] on div "Direct deposit to your TD / TD Canada Trust account Delivery in 1 – 3 business …" at bounding box center [539, 251] width 925 height 70
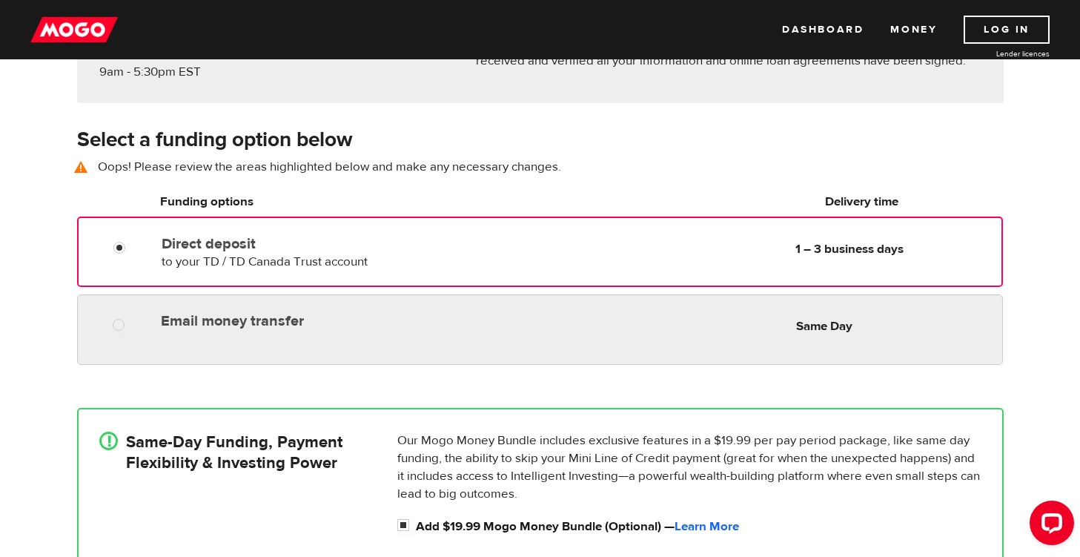
radio input "true"
click at [407, 313] on label "Email money transfer" at bounding box center [331, 321] width 341 height 18
click at [131, 317] on input "Email money transfer" at bounding box center [122, 326] width 19 height 19
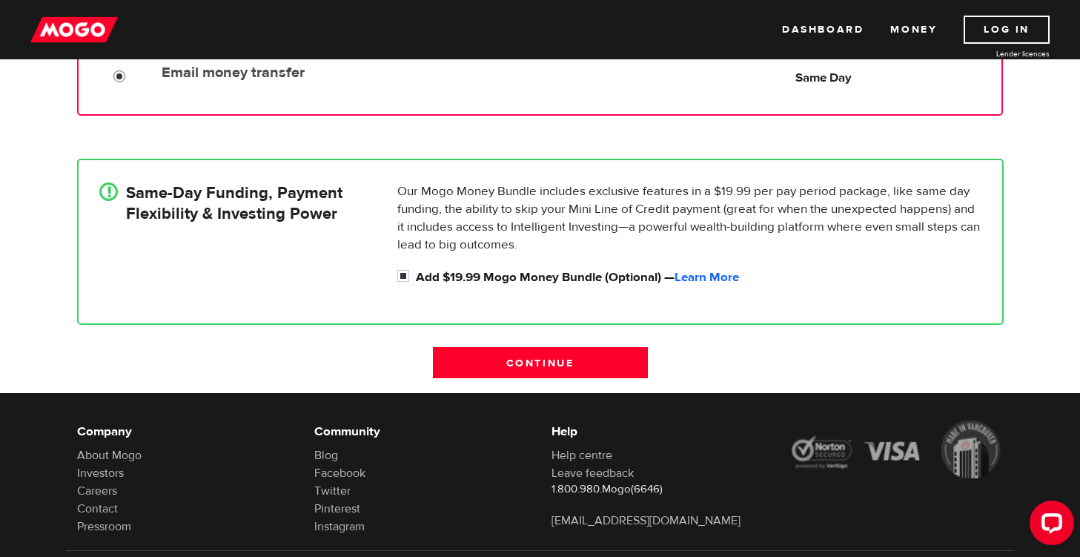
scroll to position [515, 0]
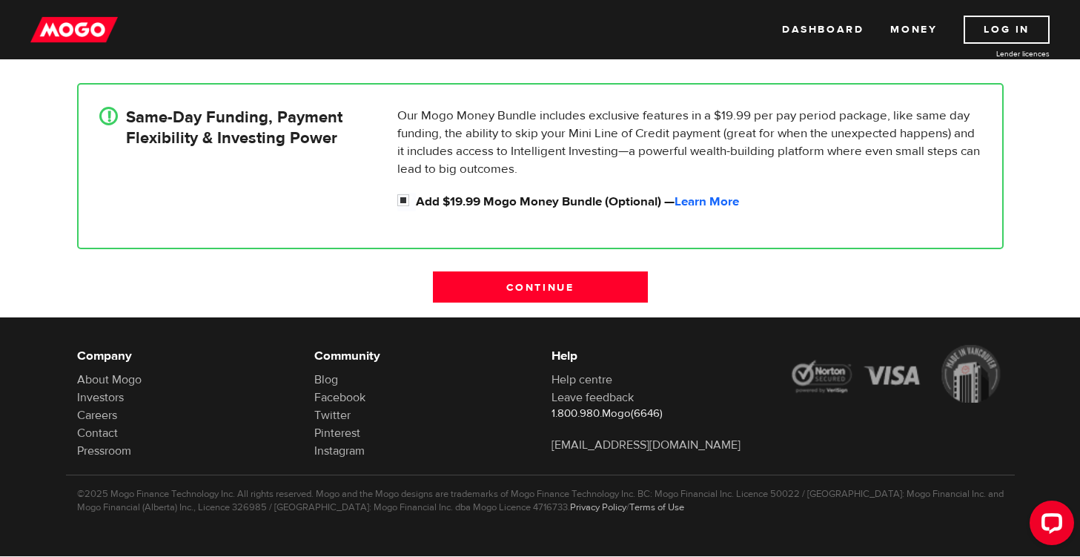
click at [124, 160] on div "!" at bounding box center [112, 162] width 27 height 111
click at [403, 203] on input "Add $19.99 Mogo Money Bundle (Optional) — Learn More" at bounding box center [406, 202] width 19 height 19
checkbox input "false"
radio input "false"
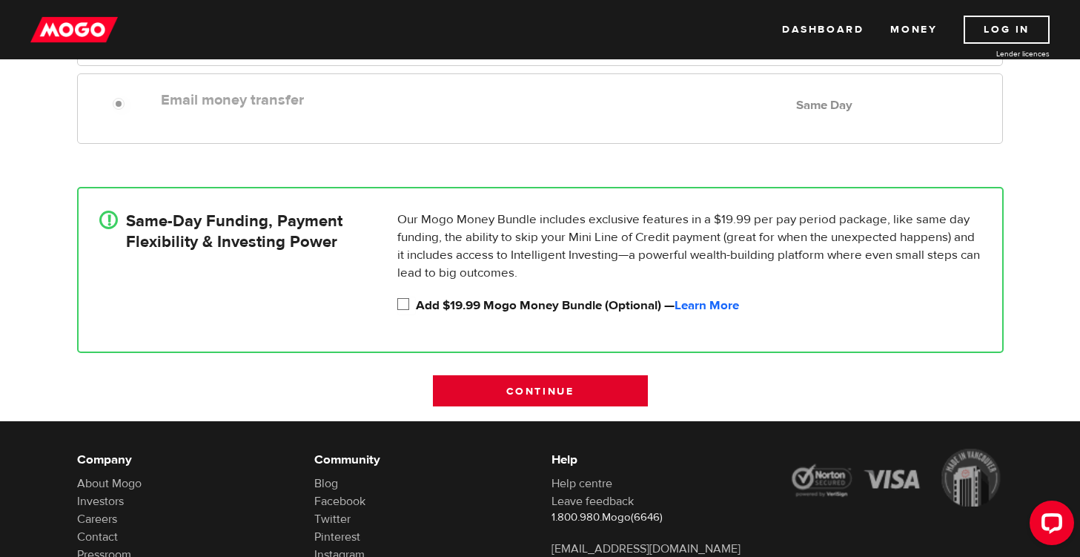
click at [494, 387] on input "Continue" at bounding box center [540, 390] width 215 height 31
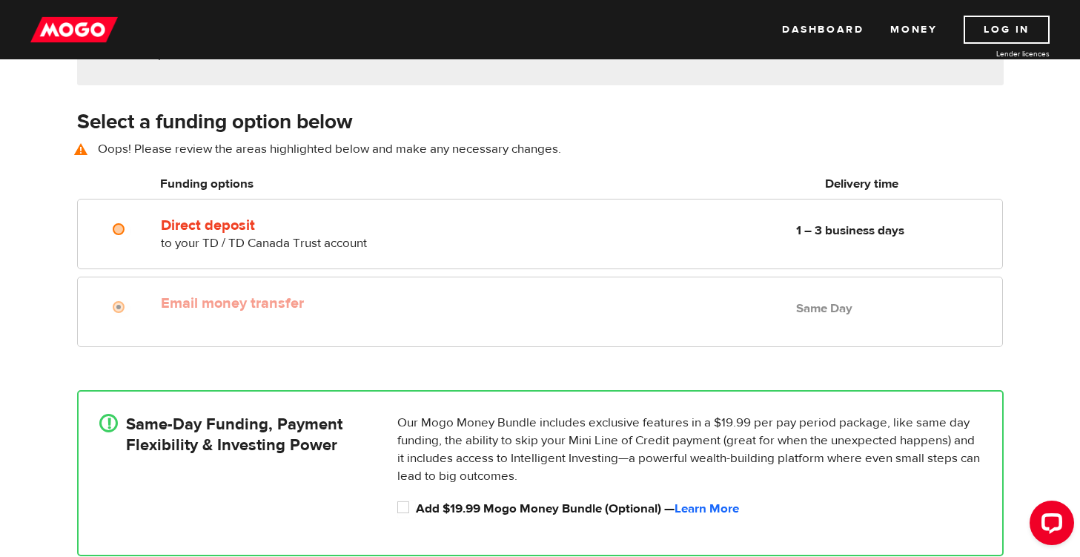
scroll to position [205, 0]
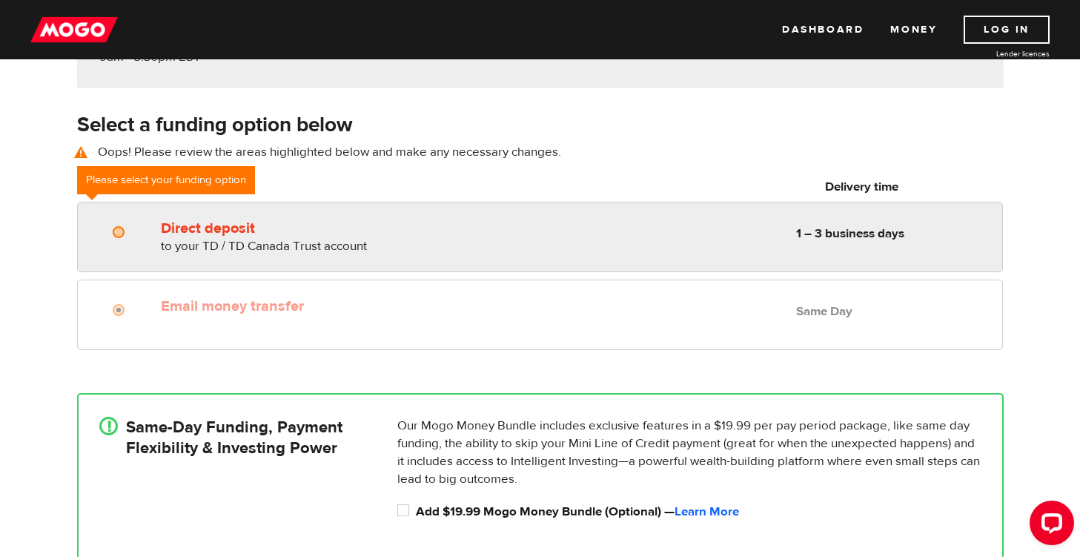
radio input "true"
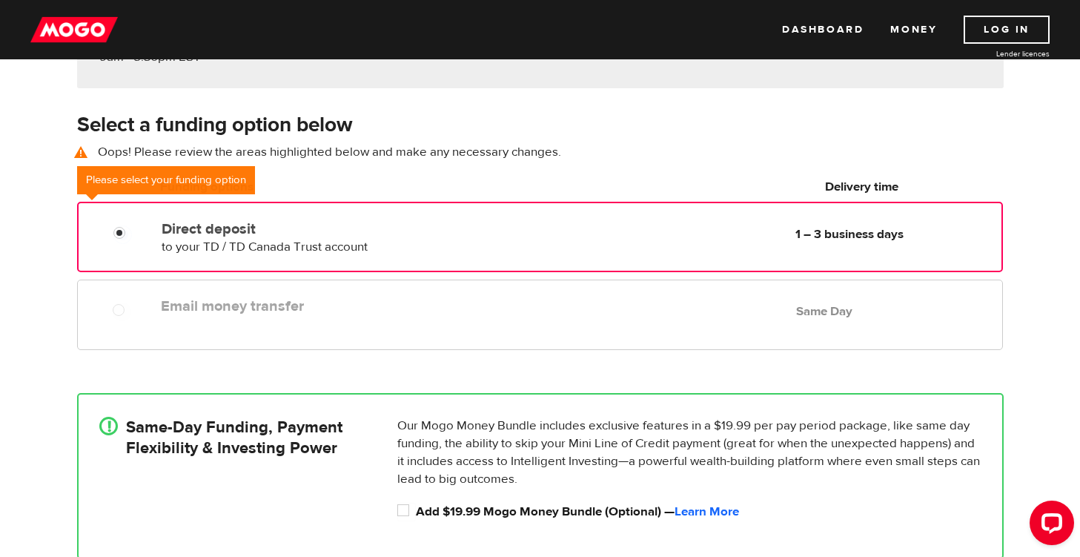
click at [273, 228] on label "Direct deposit" at bounding box center [332, 229] width 340 height 18
click at [132, 228] on input "Direct deposit" at bounding box center [122, 234] width 19 height 19
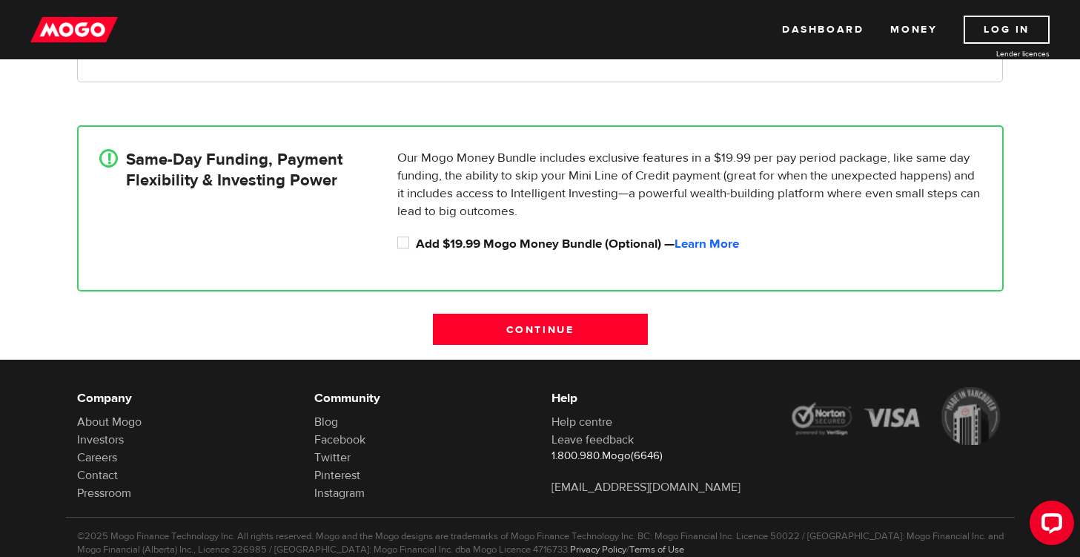
scroll to position [474, 0]
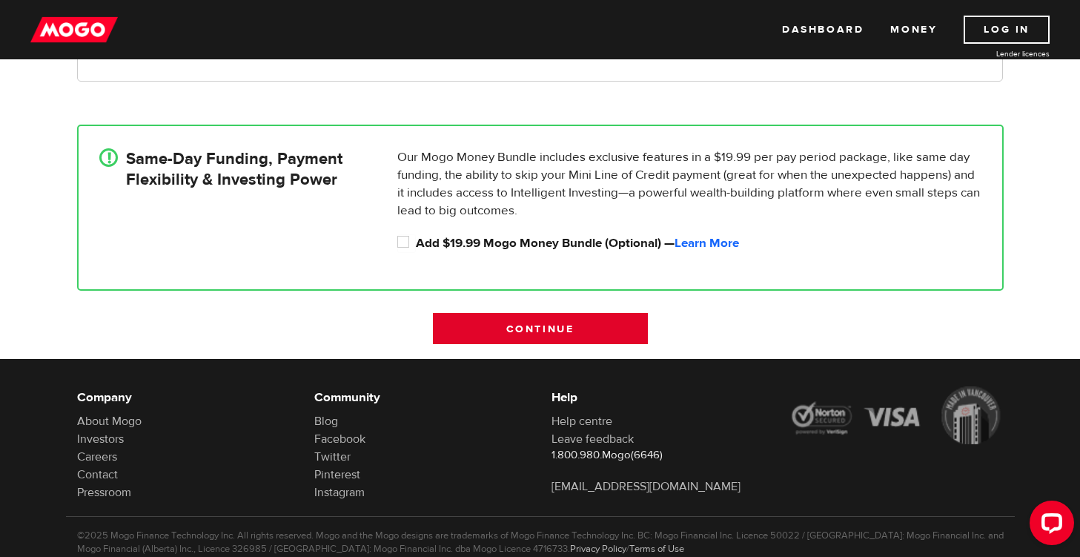
click at [566, 330] on input "Continue" at bounding box center [540, 328] width 215 height 31
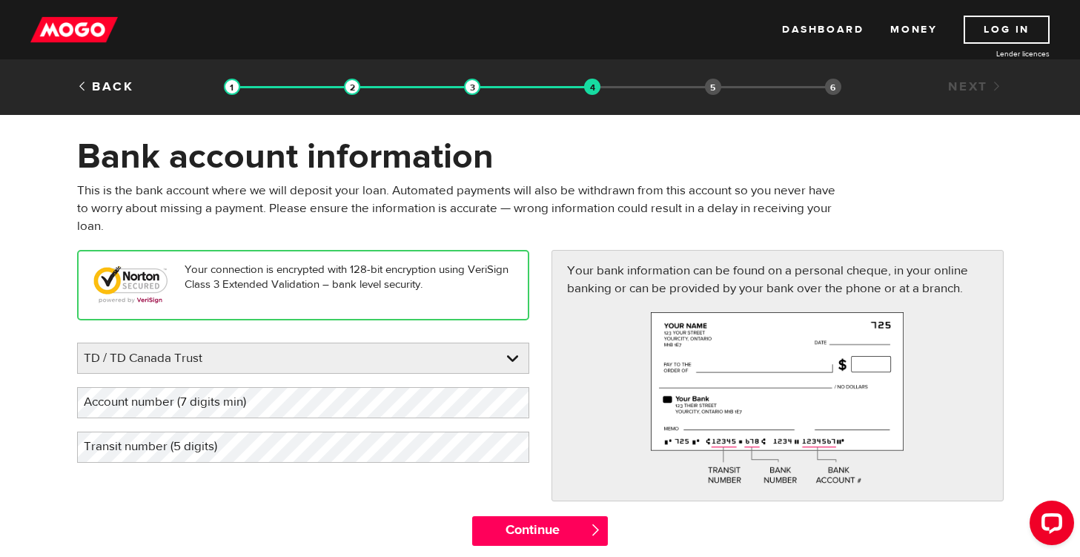
scroll to position [79, 0]
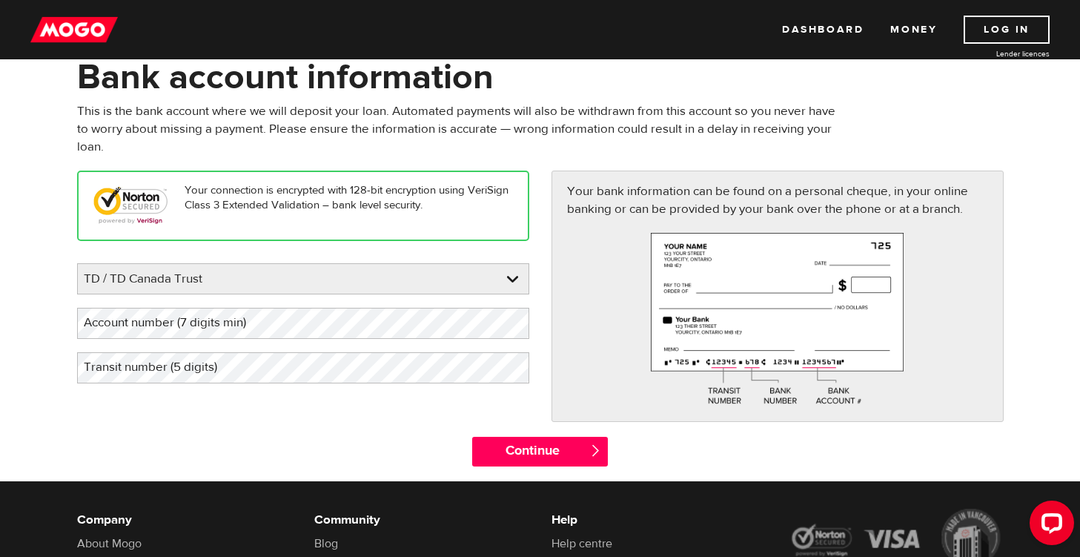
click at [463, 301] on div "Please enter your bank TD / TD Canada Trust BMO / Bank of Montreal CIBC / Canad…" at bounding box center [303, 323] width 452 height 120
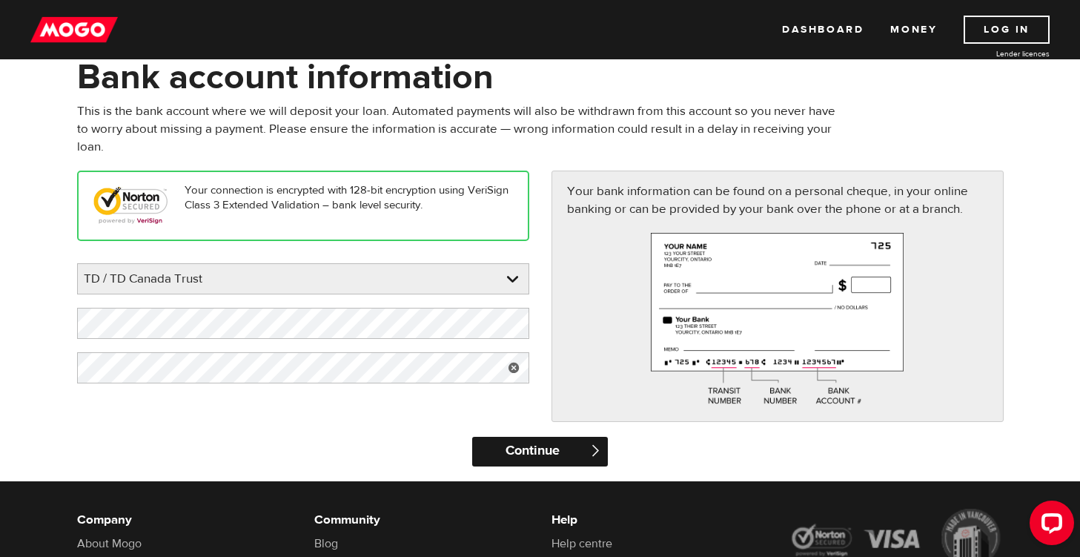
click at [551, 451] on input "Continue" at bounding box center [540, 452] width 136 height 30
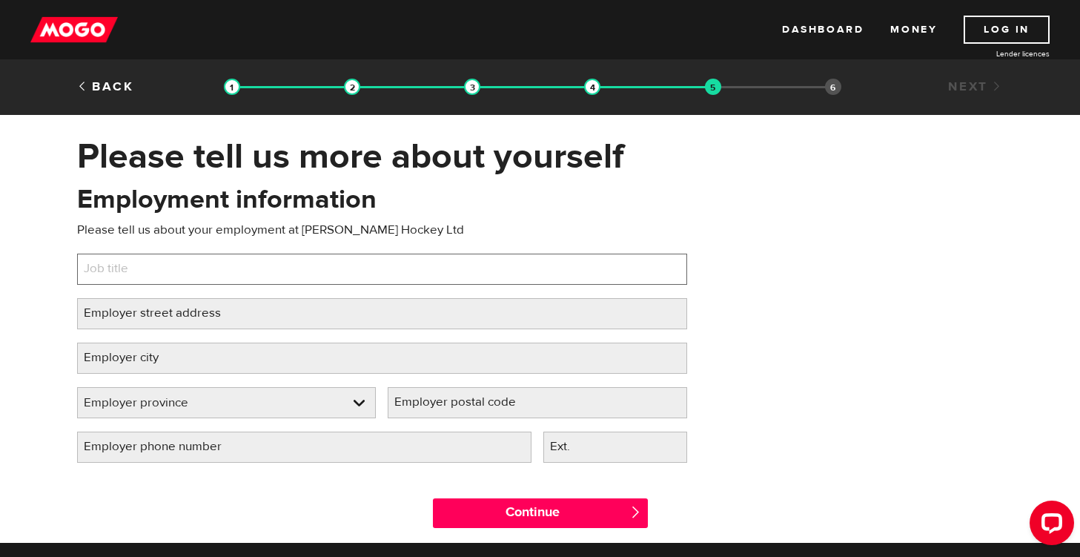
click at [269, 281] on input "Job title" at bounding box center [382, 268] width 610 height 31
type input "Director Business Operations"
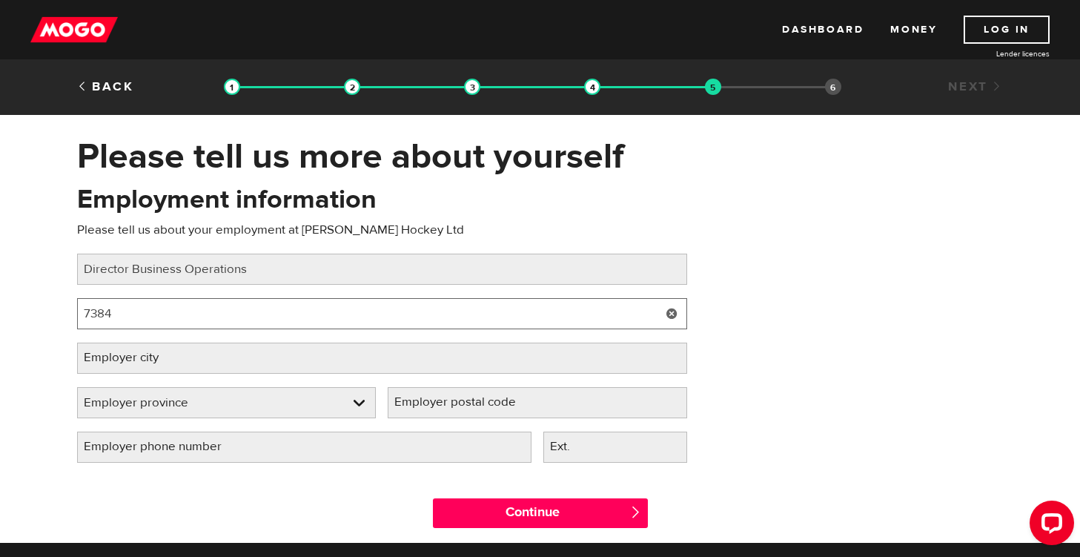
type input "7384 Splendour Dr, NIAGARA FALLS ON L2H 3V7, CANADA"
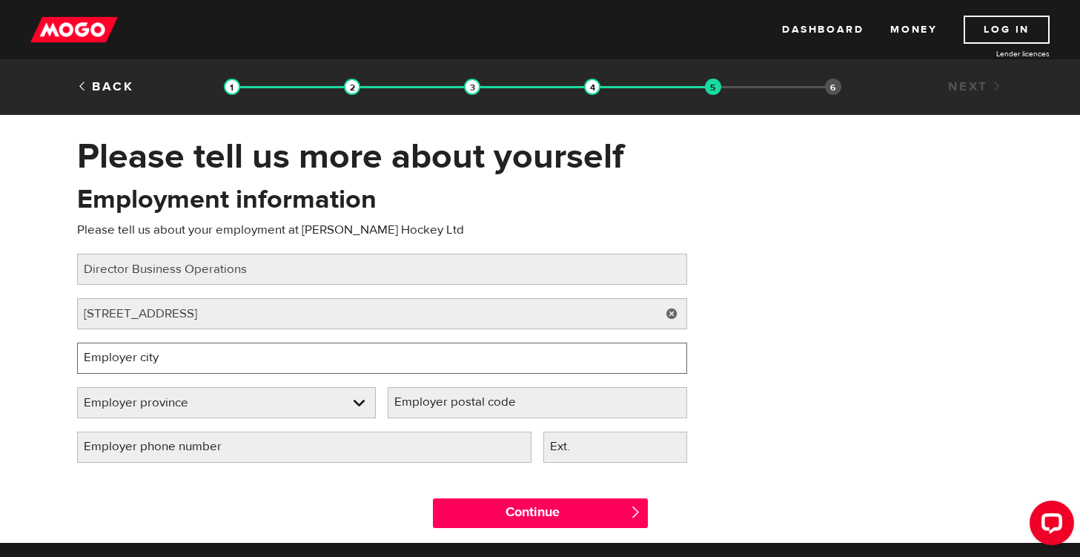
type input "Niagara Falls"
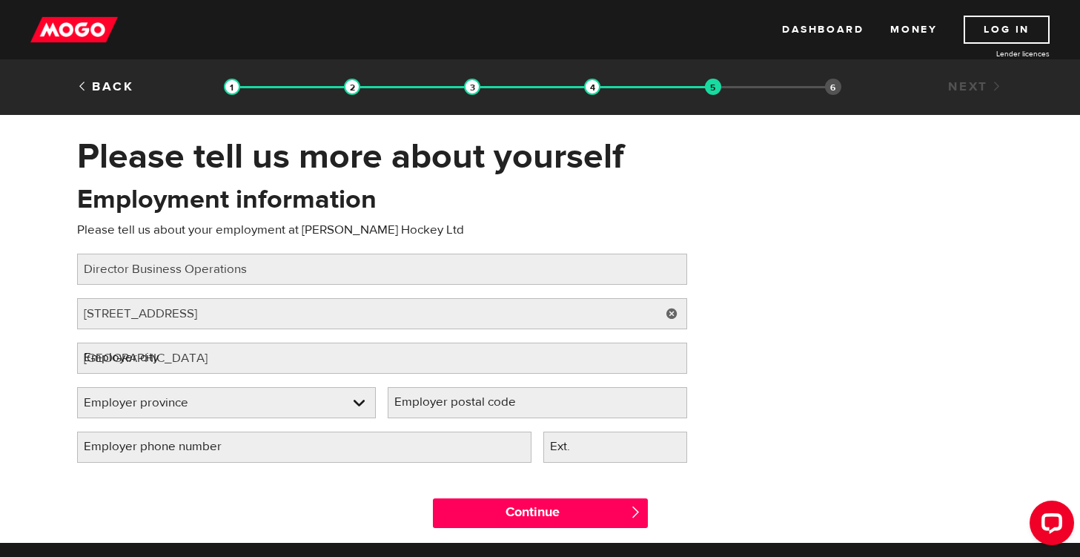
select select "ON"
type input "L2H 3V7"
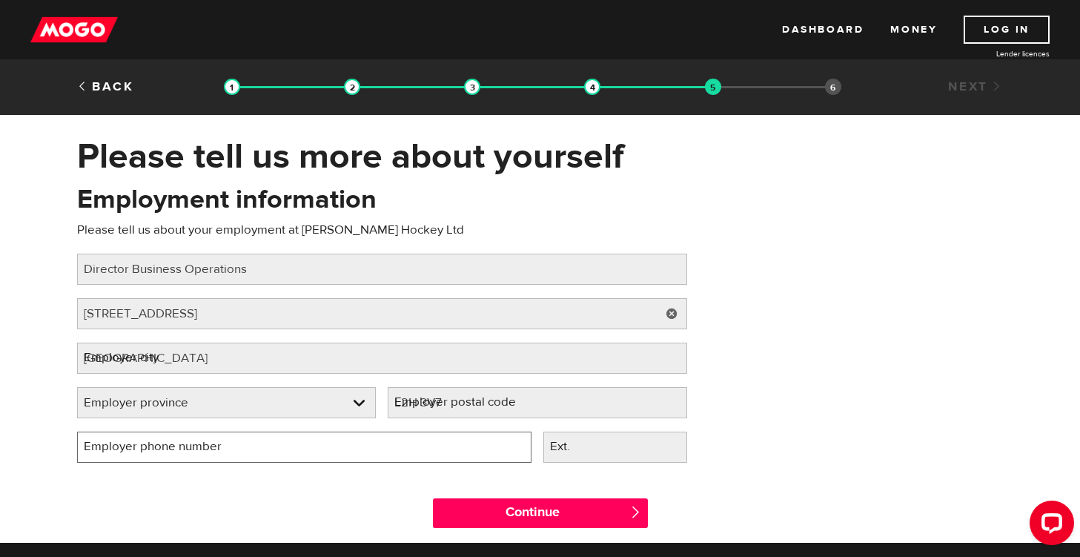
type input "(905) 541-2998"
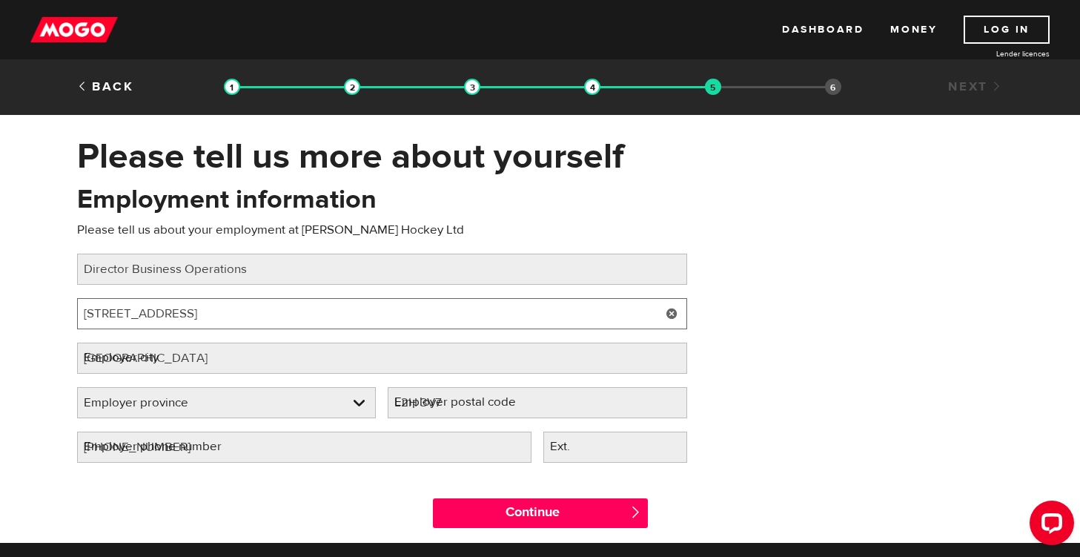
select select "ON"
drag, startPoint x: 428, startPoint y: 311, endPoint x: 195, endPoint y: 306, distance: 233.5
click at [195, 306] on input "7384 Splendour Dr, NIAGARA FALLS ON L2H 3V7, CANADA" at bounding box center [382, 313] width 610 height 31
type input "7384 Splendour Dr,"
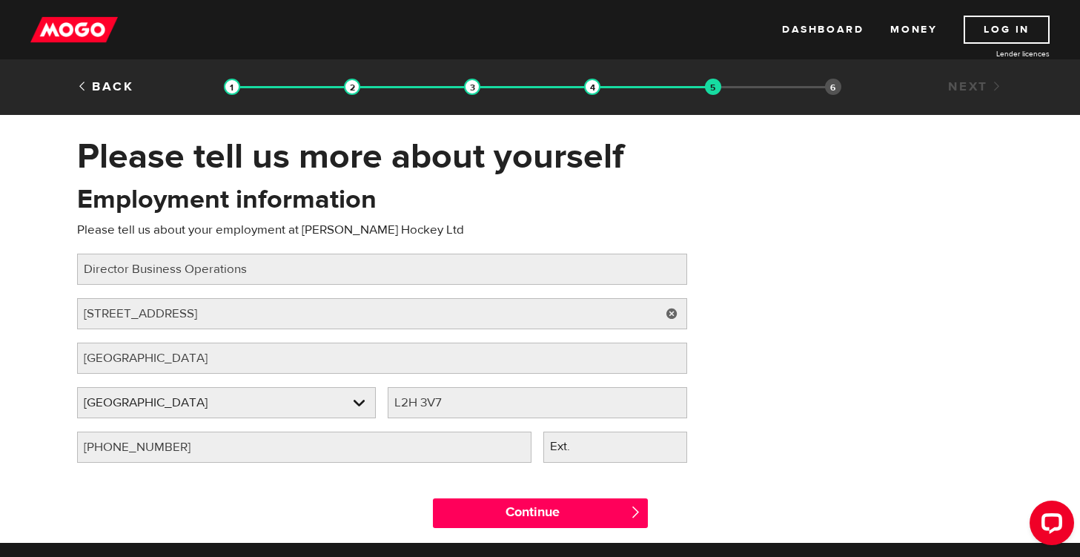
click at [365, 477] on div "Continue " at bounding box center [540, 509] width 949 height 67
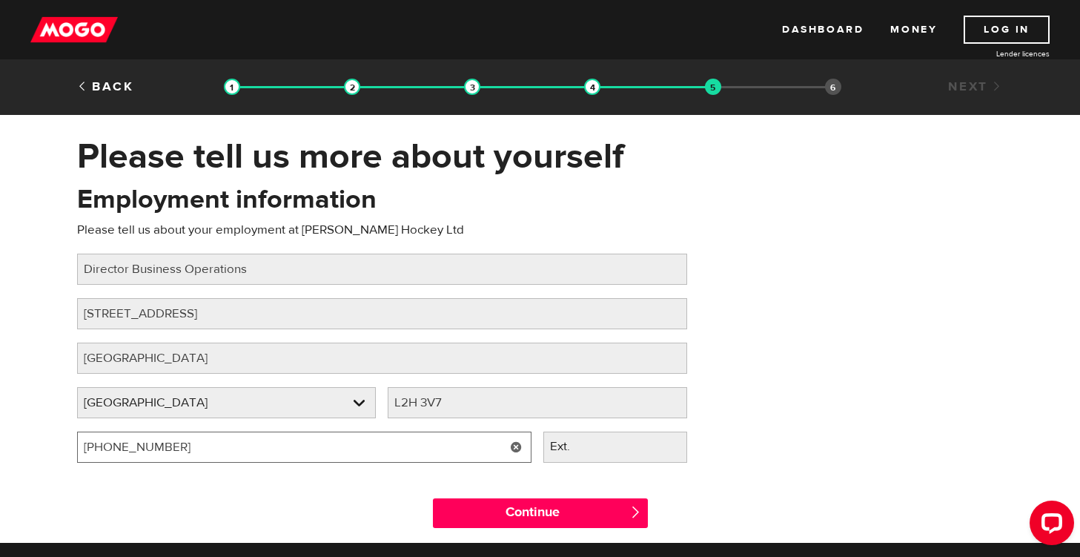
drag, startPoint x: 338, startPoint y: 449, endPoint x: 116, endPoint y: 485, distance: 224.5
click at [116, 485] on form "Oops! Please review the areas highlighted below and make any necessary changes.…" at bounding box center [540, 362] width 926 height 361
type input "(905) 906-8568"
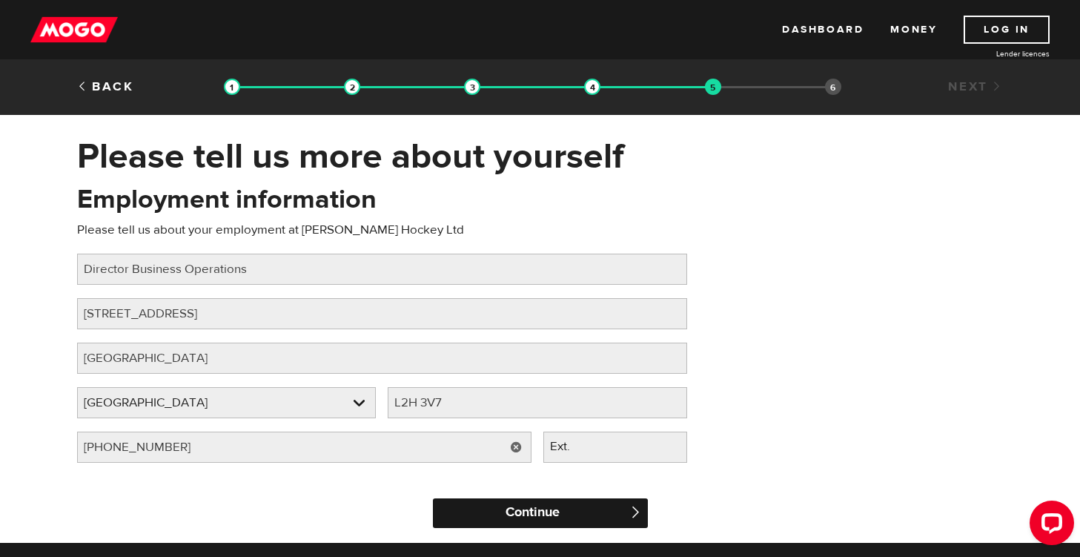
click at [477, 513] on input "Continue" at bounding box center [540, 513] width 215 height 30
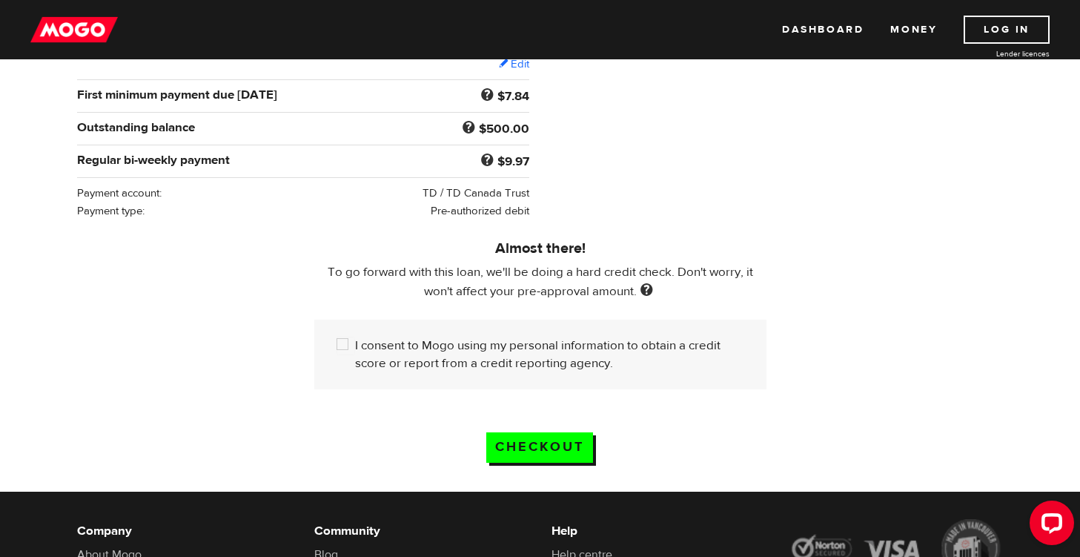
scroll to position [288, 0]
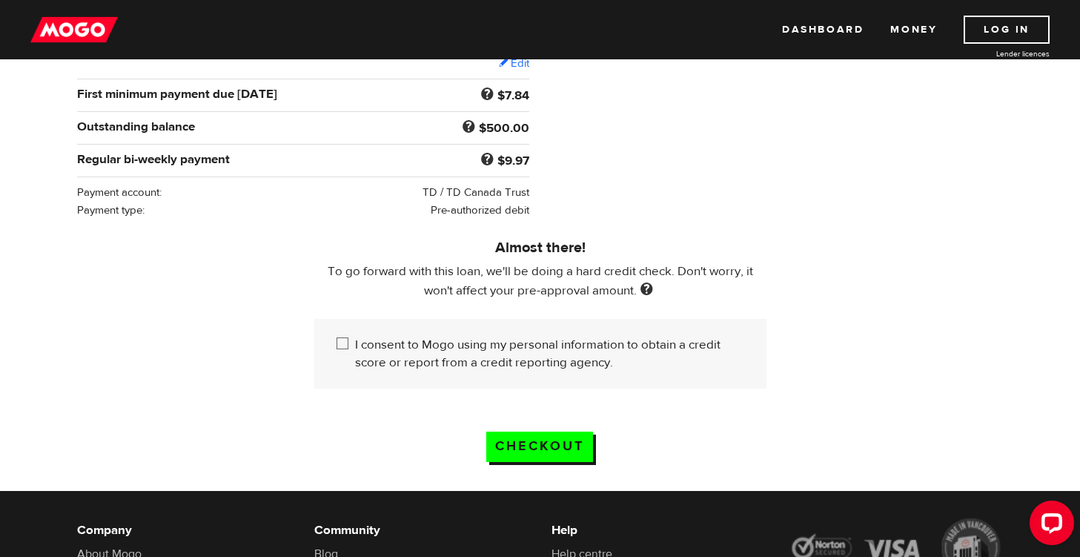
click at [342, 342] on input "I consent to Mogo using my personal information to obtain a credit score or rep…" at bounding box center [346, 345] width 19 height 19
checkbox input "true"
click at [531, 449] on input "Checkout" at bounding box center [539, 446] width 107 height 30
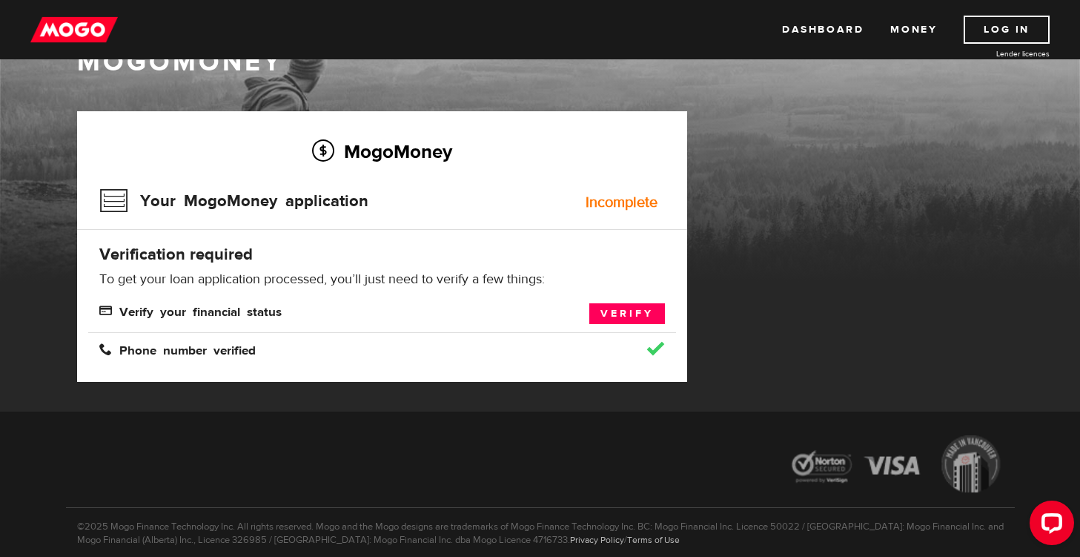
scroll to position [52, 0]
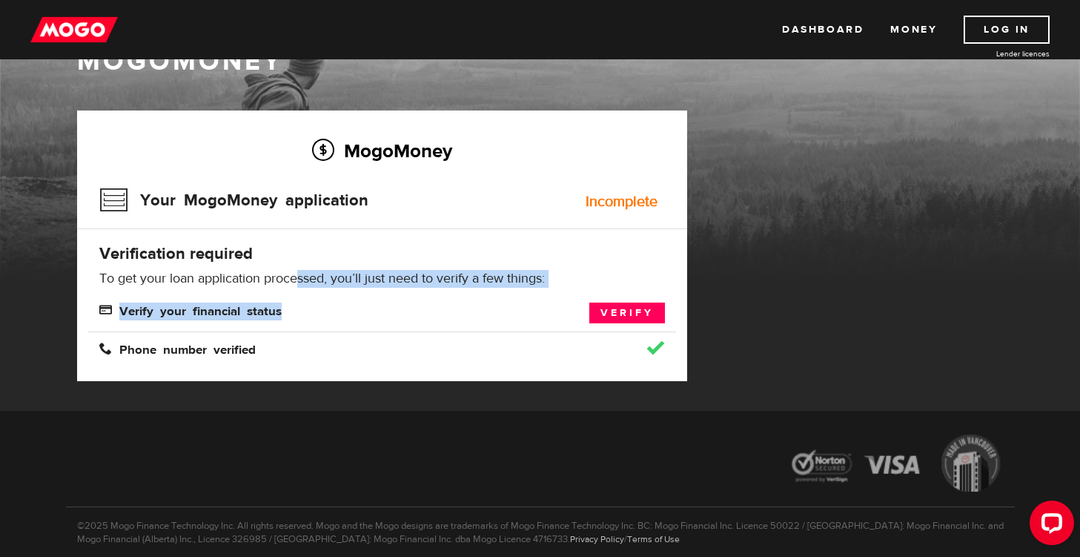
drag, startPoint x: 297, startPoint y: 287, endPoint x: 448, endPoint y: 299, distance: 151.7
click at [448, 299] on div "MogoMoney Your MogoMoney application Incomplete Verification required To get yo…" at bounding box center [382, 245] width 610 height 271
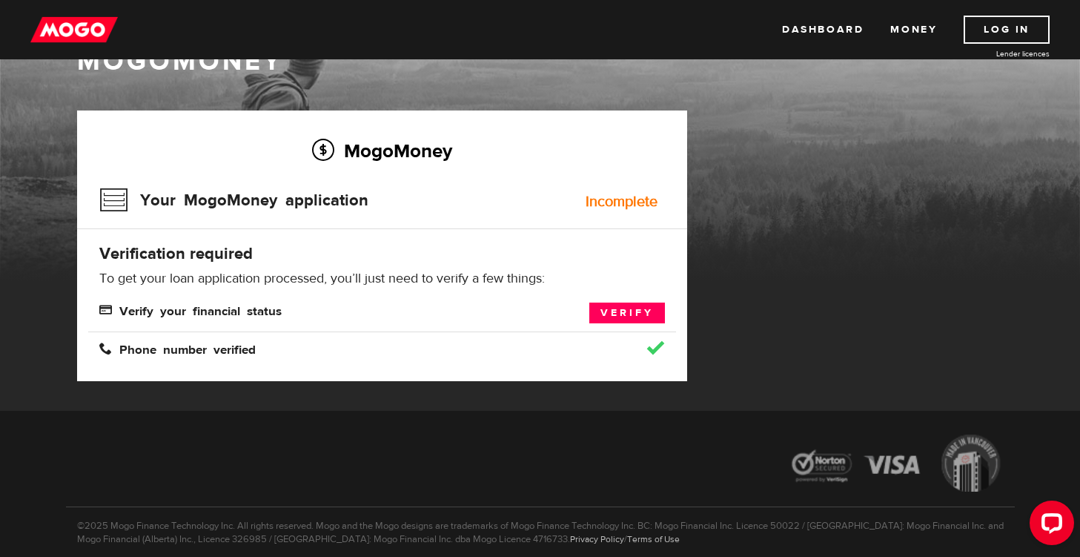
click at [268, 310] on span "Verify your financial status" at bounding box center [190, 309] width 182 height 13
click at [619, 311] on link "Verify" at bounding box center [627, 312] width 76 height 21
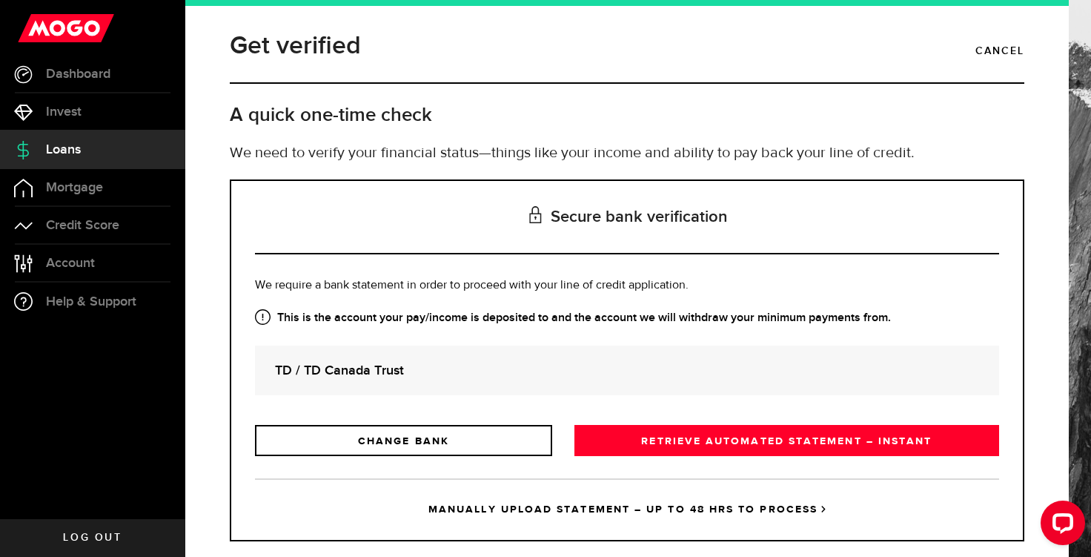
scroll to position [27, 0]
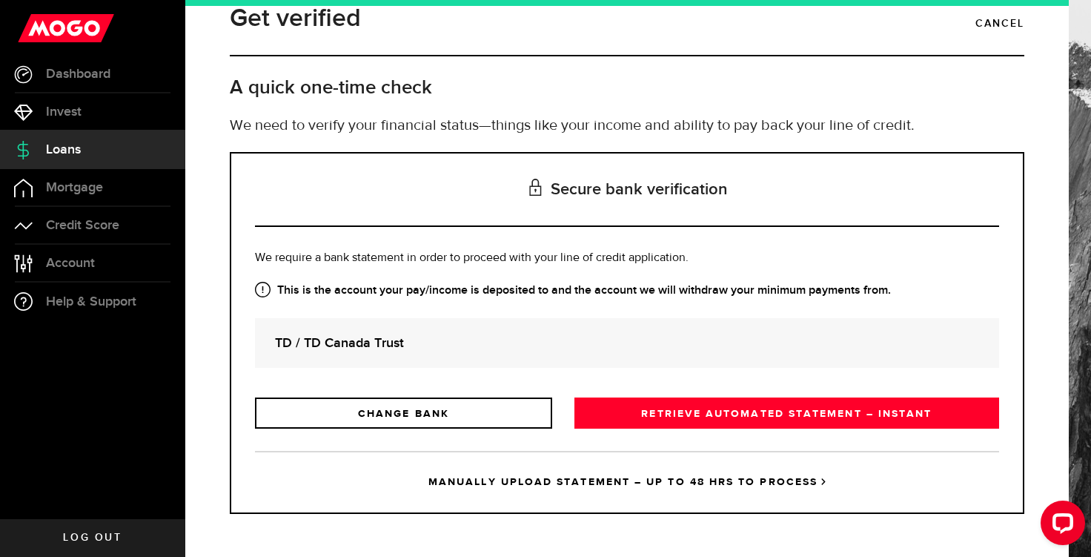
click at [359, 335] on strong "TD / TD Canada Trust" at bounding box center [627, 343] width 704 height 20
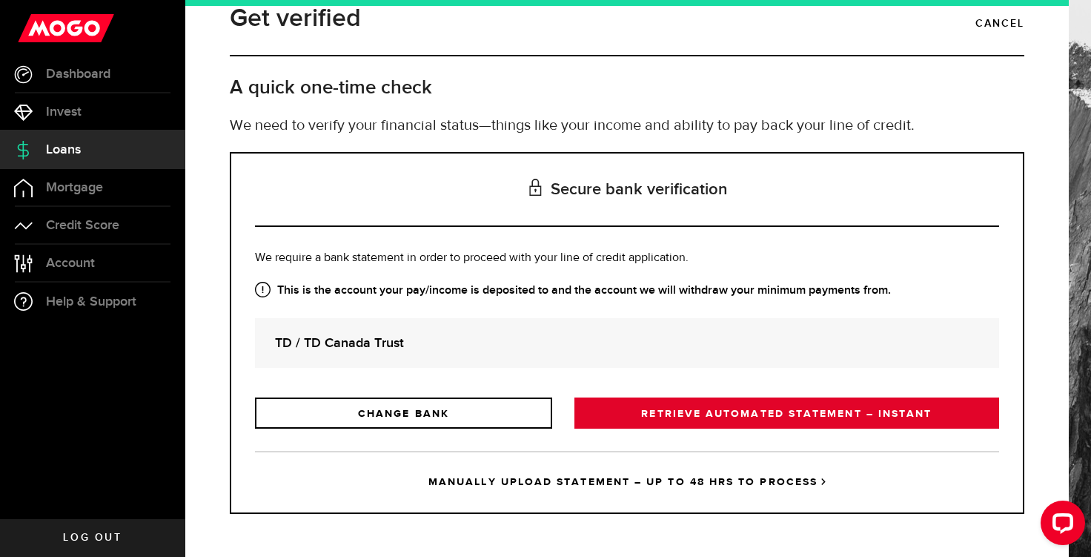
click at [664, 417] on link "RETRIEVE AUTOMATED STATEMENT – INSTANT" at bounding box center [786, 412] width 425 height 31
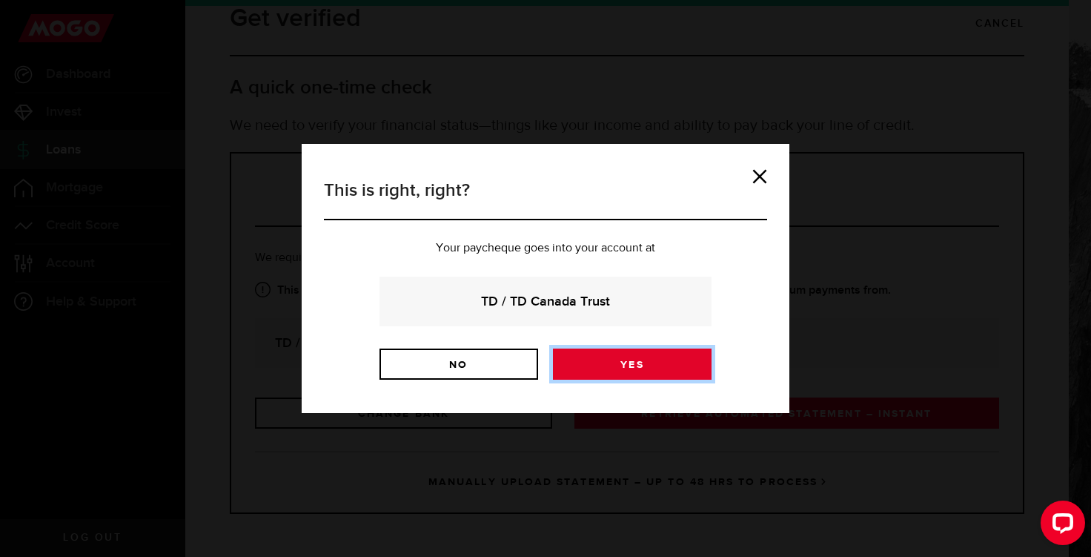
click at [636, 369] on link "Yes" at bounding box center [632, 363] width 159 height 31
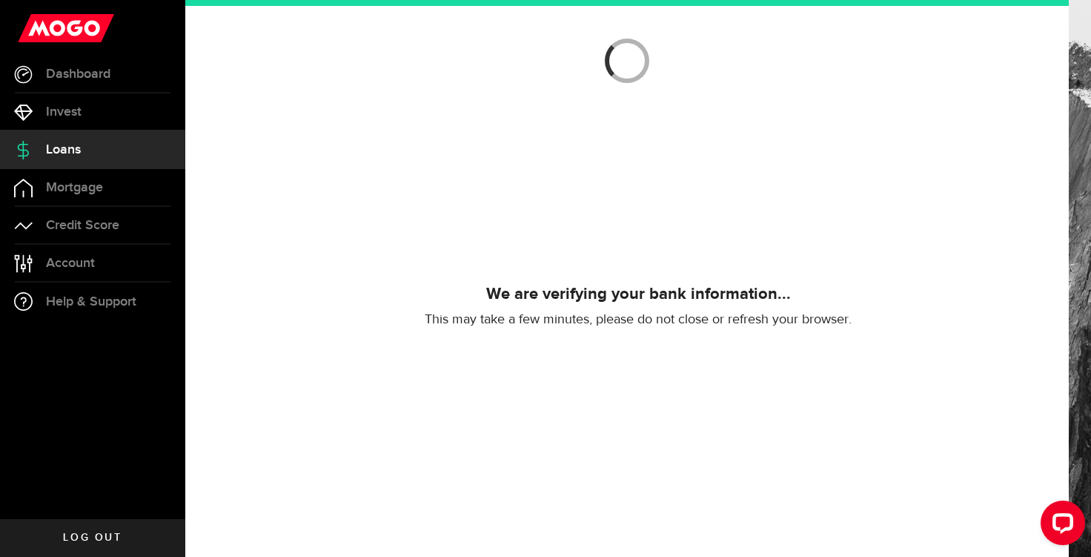
scroll to position [173, 0]
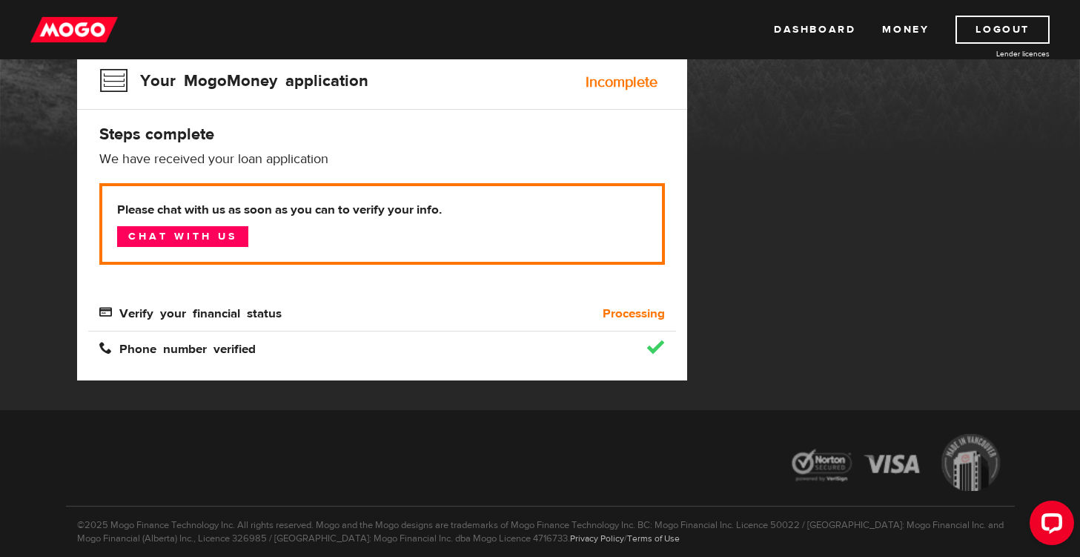
scroll to position [170, 0]
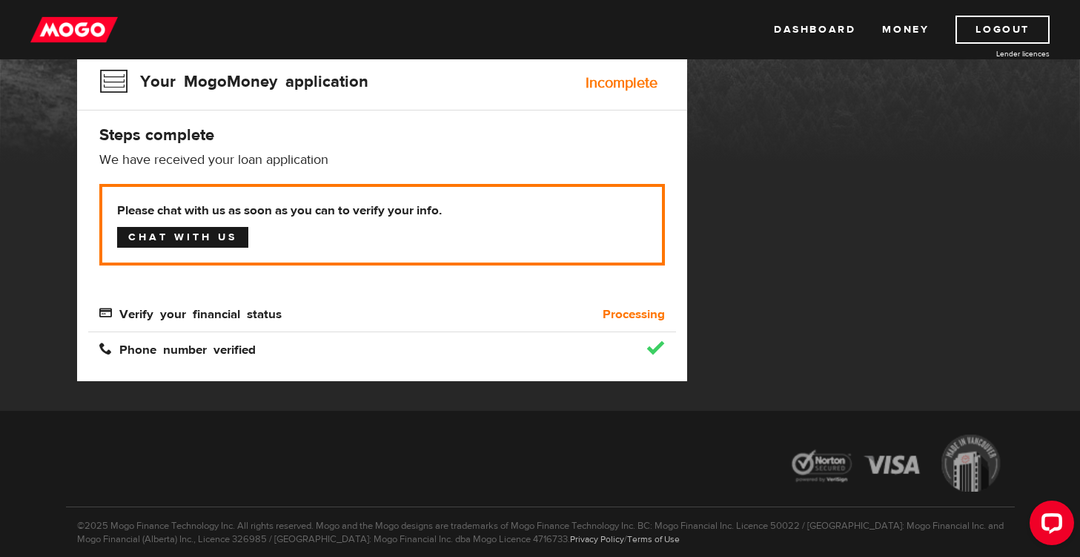
click at [226, 230] on link "Chat with us" at bounding box center [182, 237] width 131 height 21
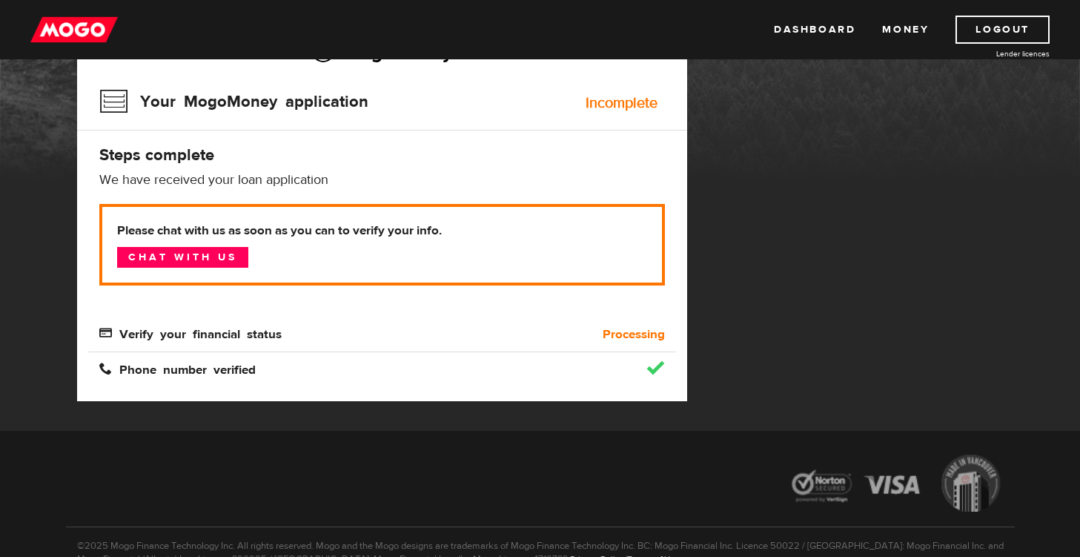
scroll to position [150, 0]
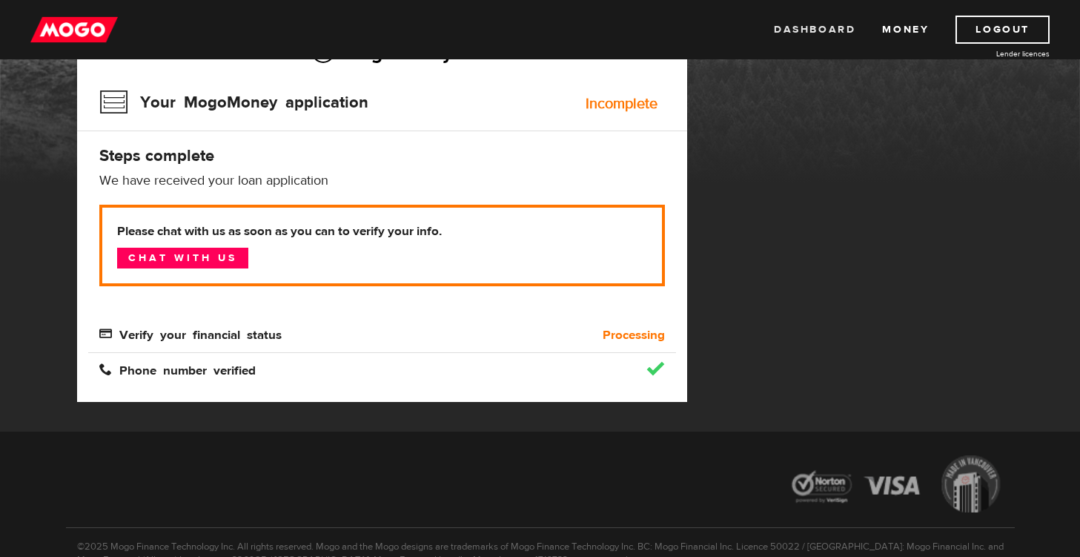
click at [829, 24] on link "Dashboard" at bounding box center [815, 30] width 82 height 28
